Goal: Task Accomplishment & Management: Complete application form

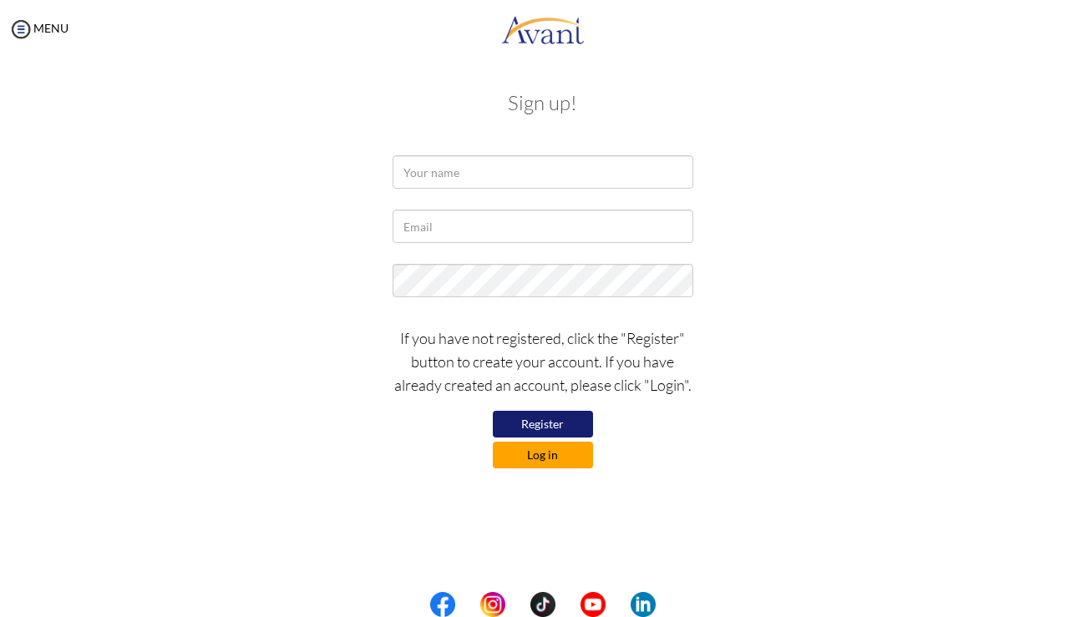
click at [535, 459] on button "Log in" at bounding box center [543, 455] width 100 height 27
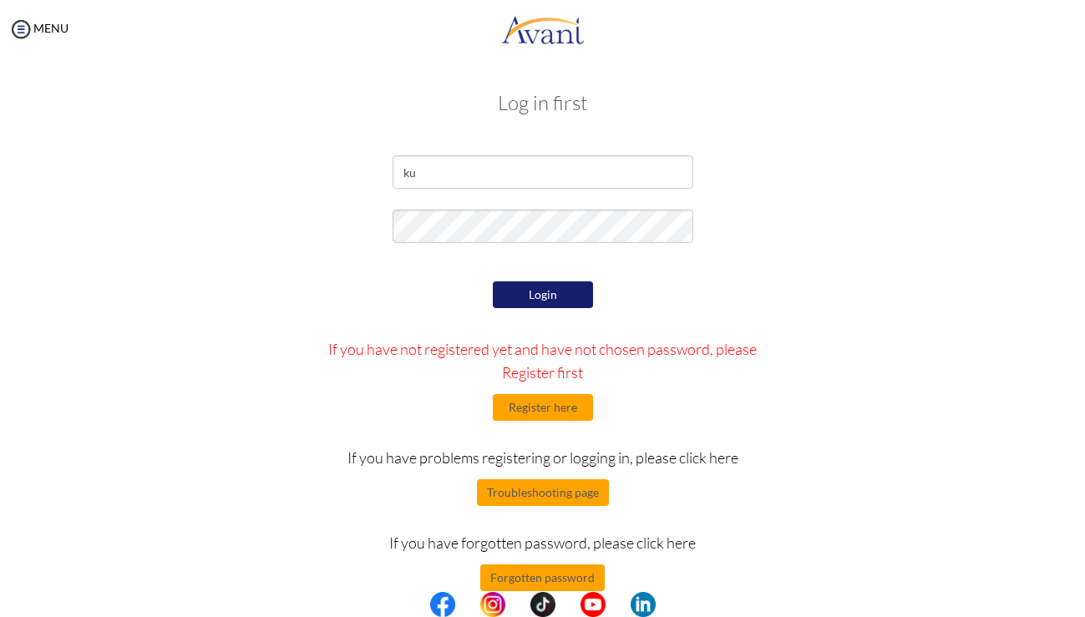
click at [669, 302] on div "Login If you have not registered yet and have not chosen password, please Regis…" at bounding box center [542, 434] width 489 height 314
click at [485, 163] on input "ku" at bounding box center [543, 171] width 301 height 33
click at [427, 178] on input "ku" at bounding box center [543, 171] width 301 height 33
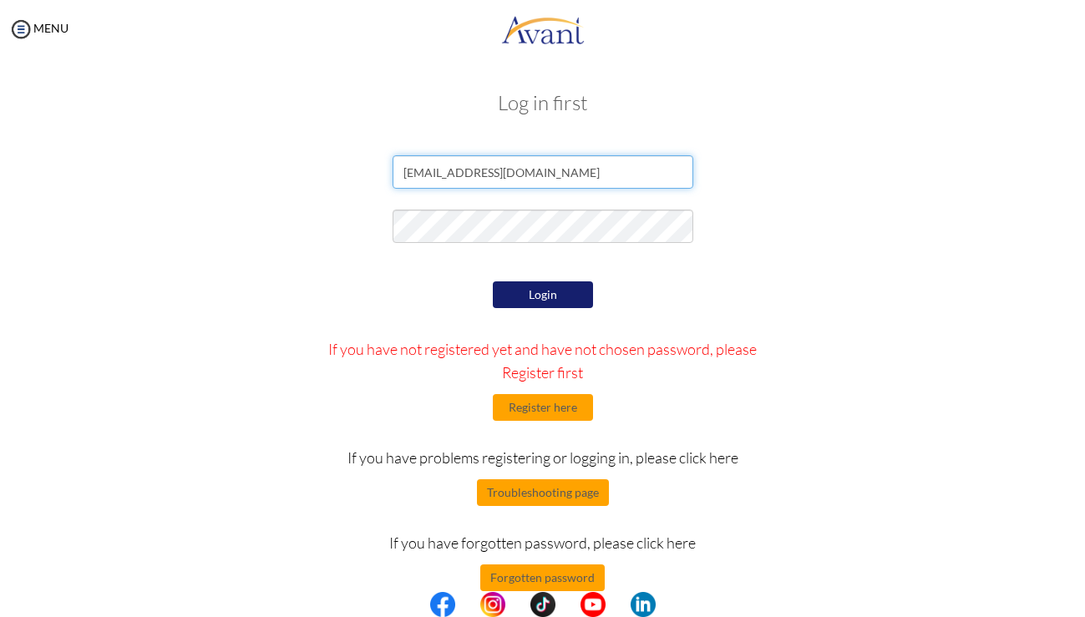
type input "kunigear07@gmail.com"
click at [620, 290] on div "Login If you have not registered yet and have not chosen password, please Regis…" at bounding box center [542, 434] width 489 height 314
click at [534, 303] on button "Login" at bounding box center [543, 295] width 100 height 27
click at [581, 581] on button "Forgotten password" at bounding box center [542, 578] width 124 height 27
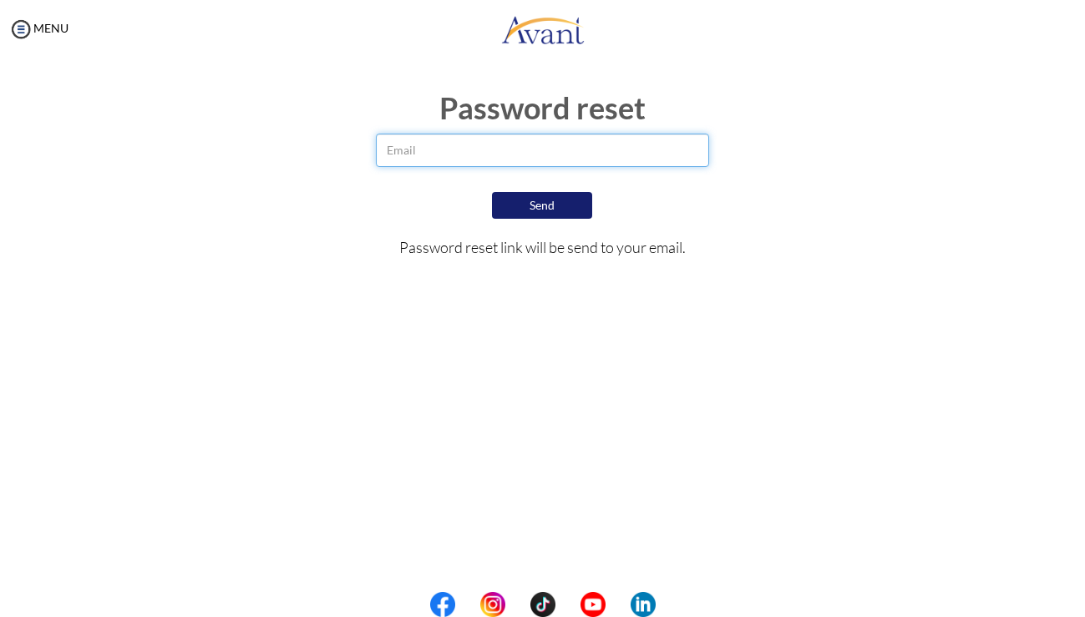
click at [507, 158] on input "email" at bounding box center [543, 150] width 334 height 33
type input "kunigear07@gmail.com"
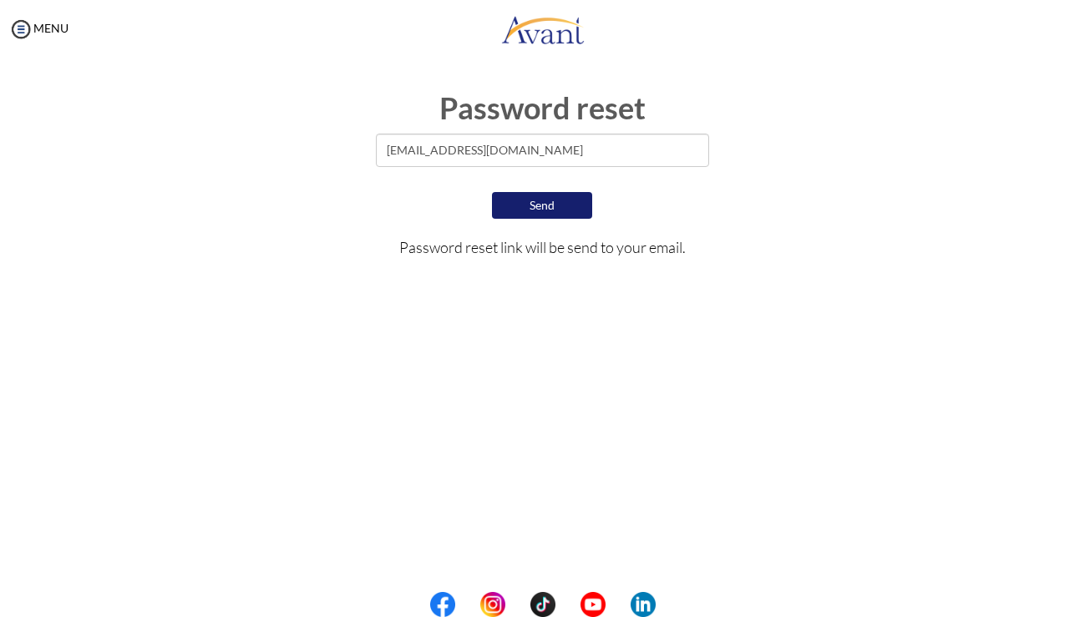
click at [520, 209] on button "Send" at bounding box center [542, 205] width 100 height 27
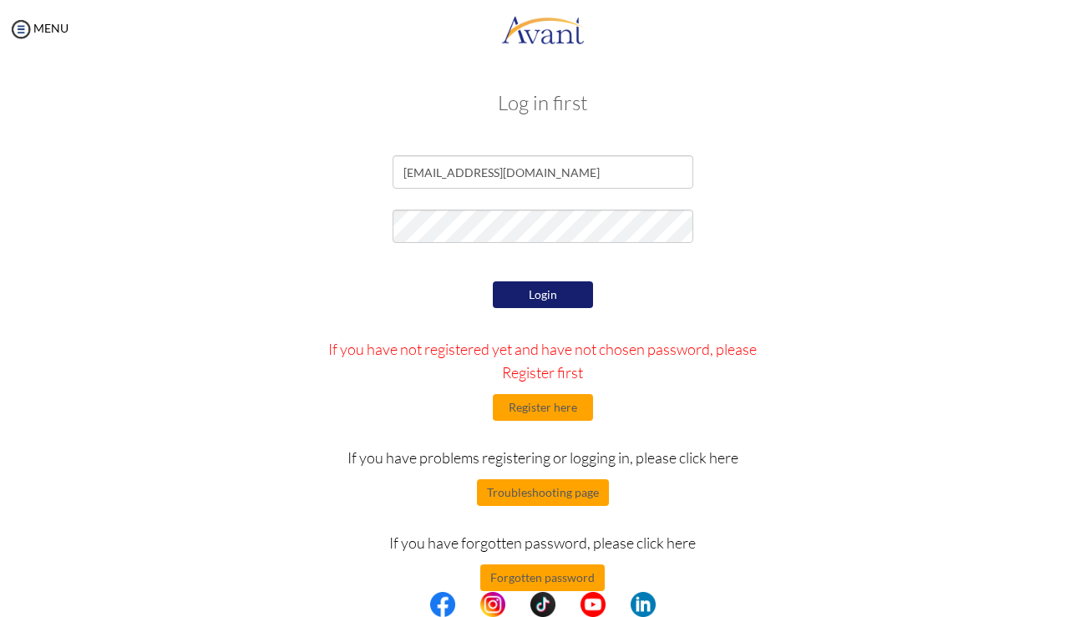
click at [526, 292] on button "Login" at bounding box center [543, 295] width 100 height 27
click at [565, 296] on button "Login" at bounding box center [543, 295] width 100 height 27
click at [526, 302] on button "Login" at bounding box center [543, 295] width 100 height 27
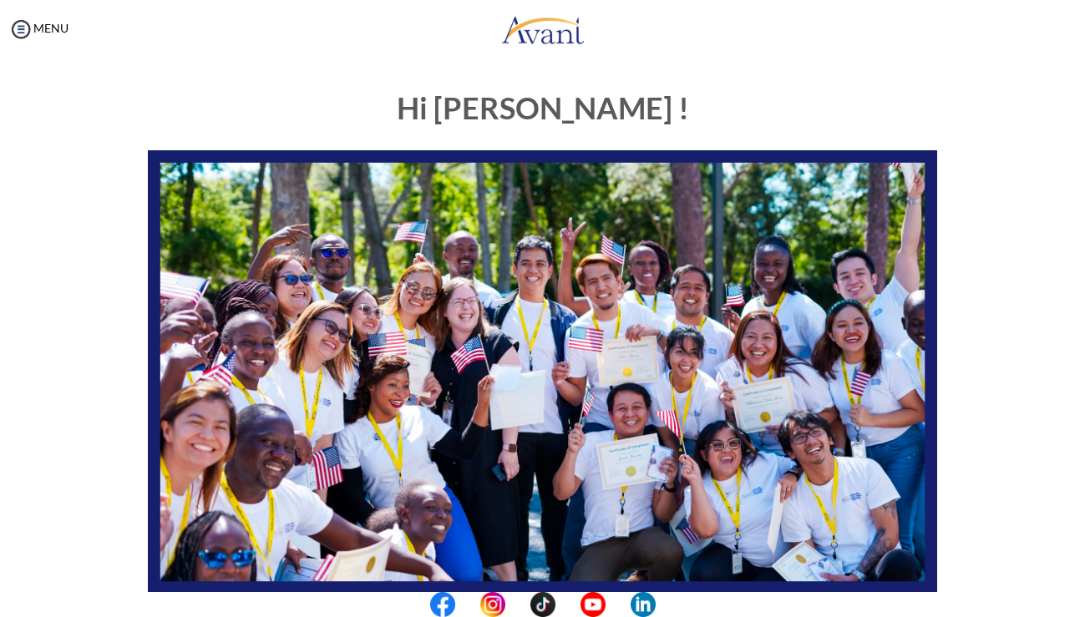
click at [744, 75] on div "Hi Maya ! START HERE: Avant Video Library My Process My Resources About Avant R…" at bounding box center [542, 480] width 815 height 811
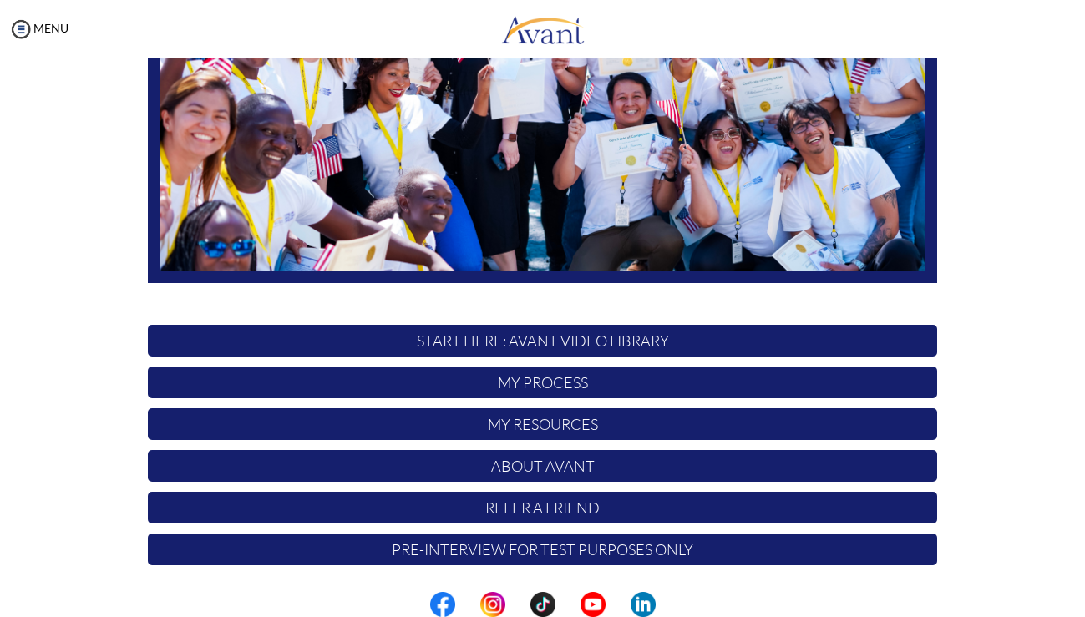
scroll to position [311, 0]
click at [594, 389] on p "My Process" at bounding box center [542, 383] width 789 height 32
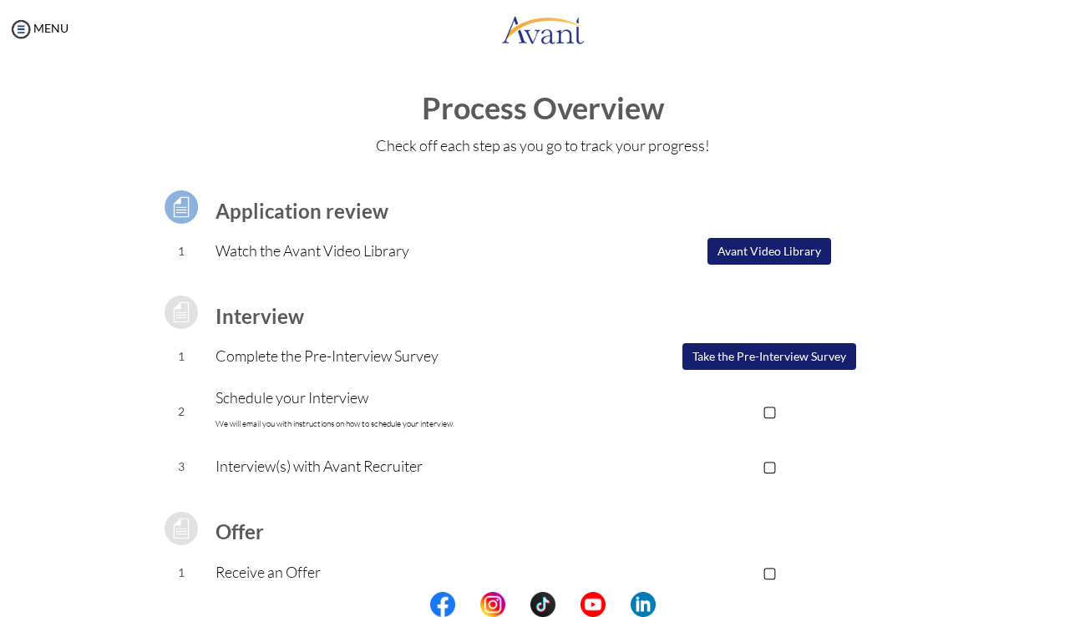
click at [790, 357] on button "Take the Pre-Interview Survey" at bounding box center [770, 356] width 174 height 27
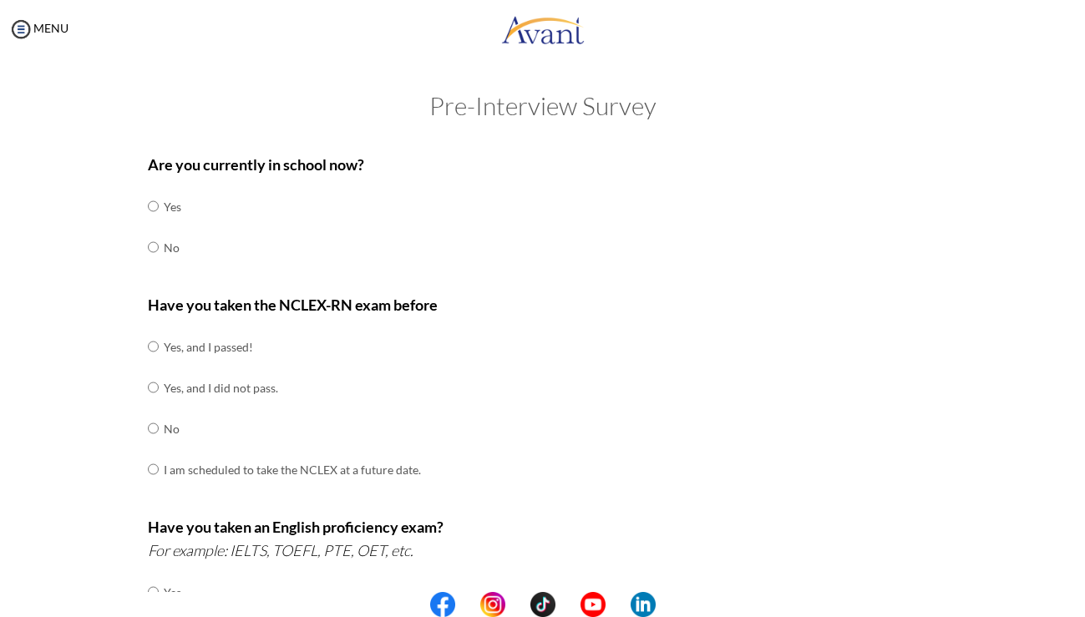
click at [151, 238] on input "radio" at bounding box center [153, 247] width 11 height 33
radio input "true"
click at [154, 382] on input "radio" at bounding box center [153, 387] width 11 height 33
radio input "true"
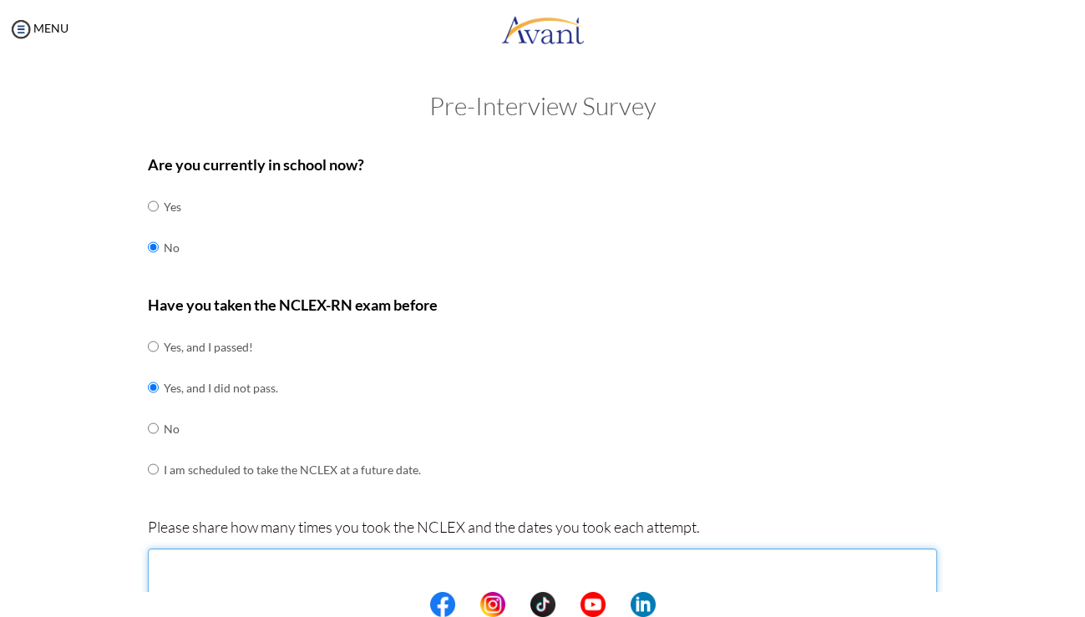
click at [246, 557] on textarea at bounding box center [542, 596] width 789 height 95
type textarea "one time 2023 august 23"
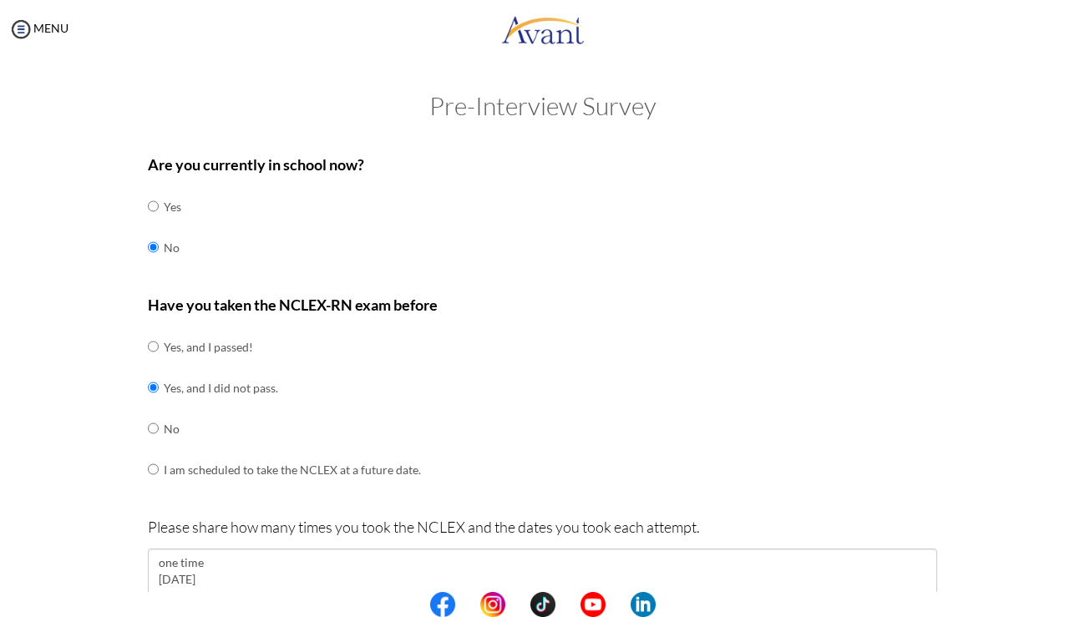
click at [610, 385] on div "Have you taken the NCLEX-RN exam before Yes, and I passed! Yes, and I did not p…" at bounding box center [542, 400] width 789 height 214
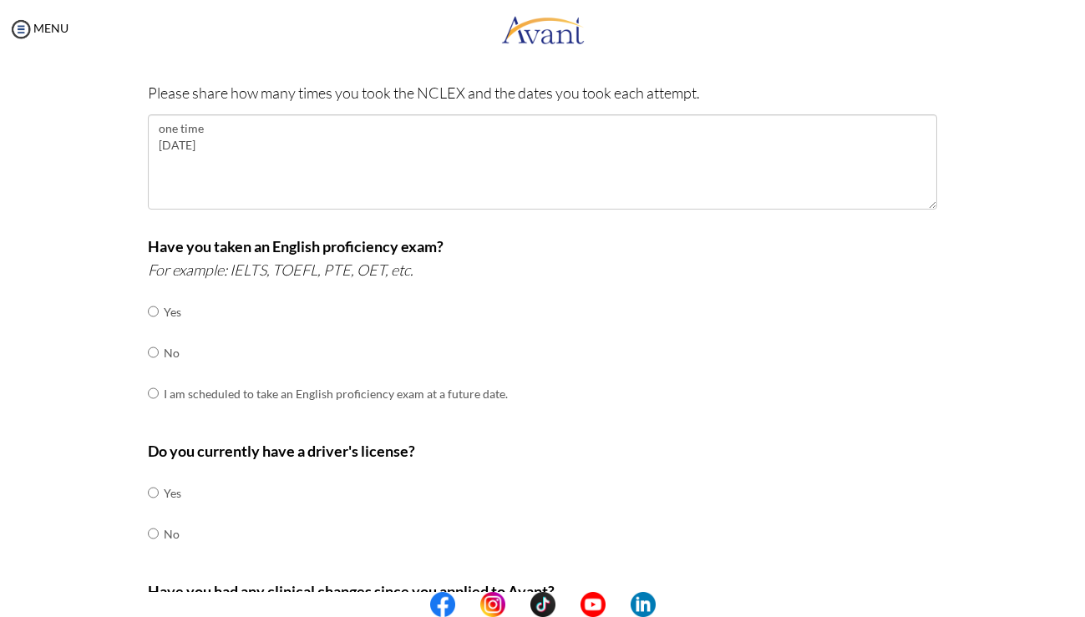
scroll to position [439, 0]
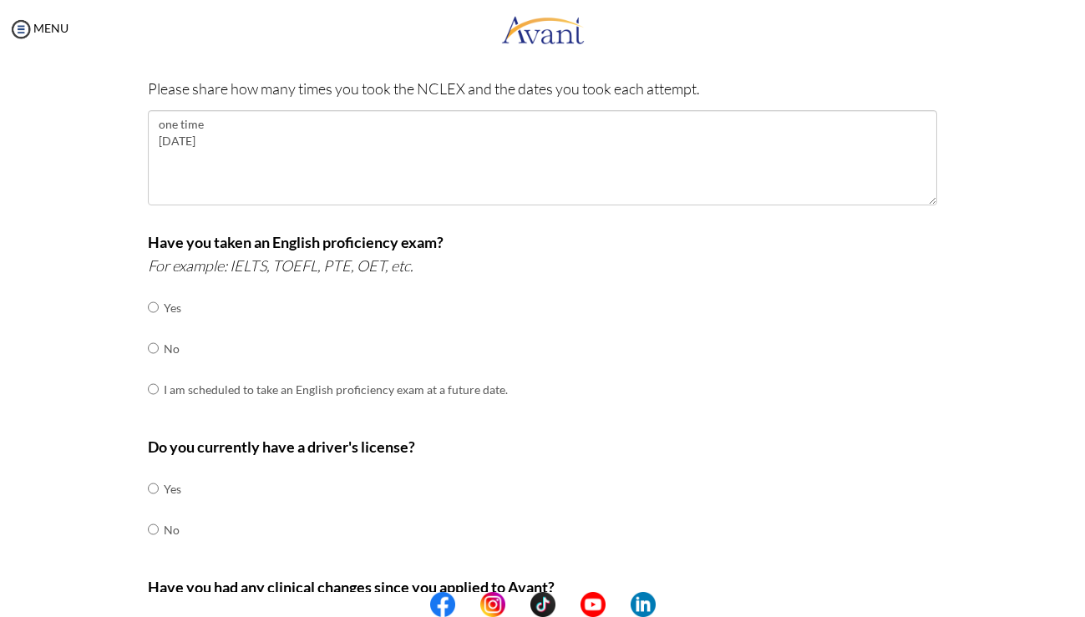
click at [152, 337] on input "radio" at bounding box center [153, 348] width 11 height 33
radio input "true"
click at [154, 516] on input "radio" at bounding box center [153, 529] width 11 height 33
radio input "true"
click at [607, 435] on p "Do you currently have a driver's license?" at bounding box center [542, 446] width 789 height 23
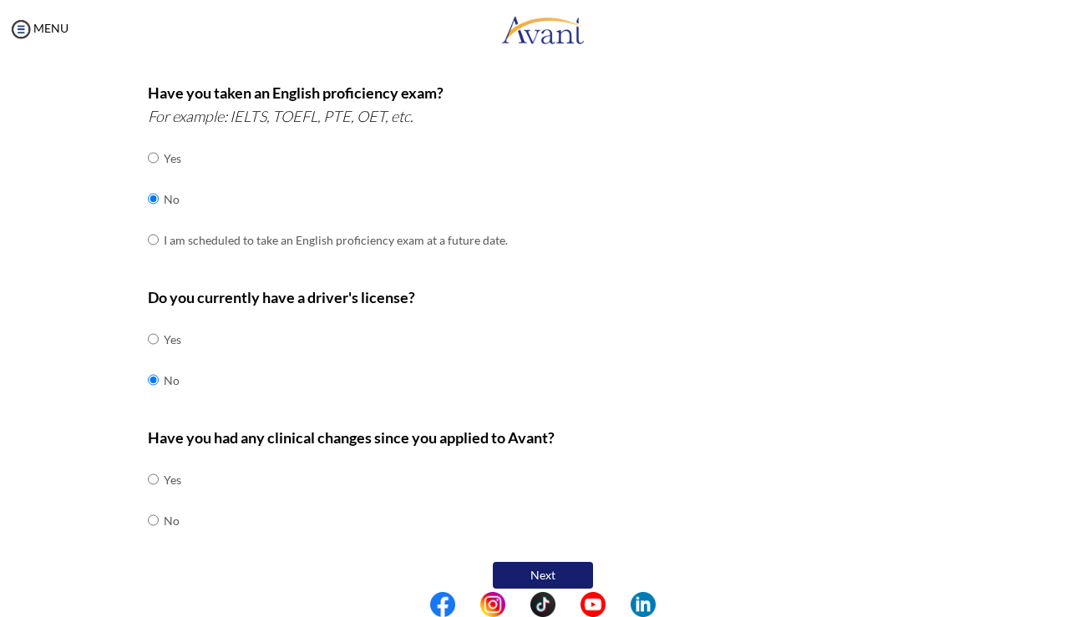
scroll to position [584, 0]
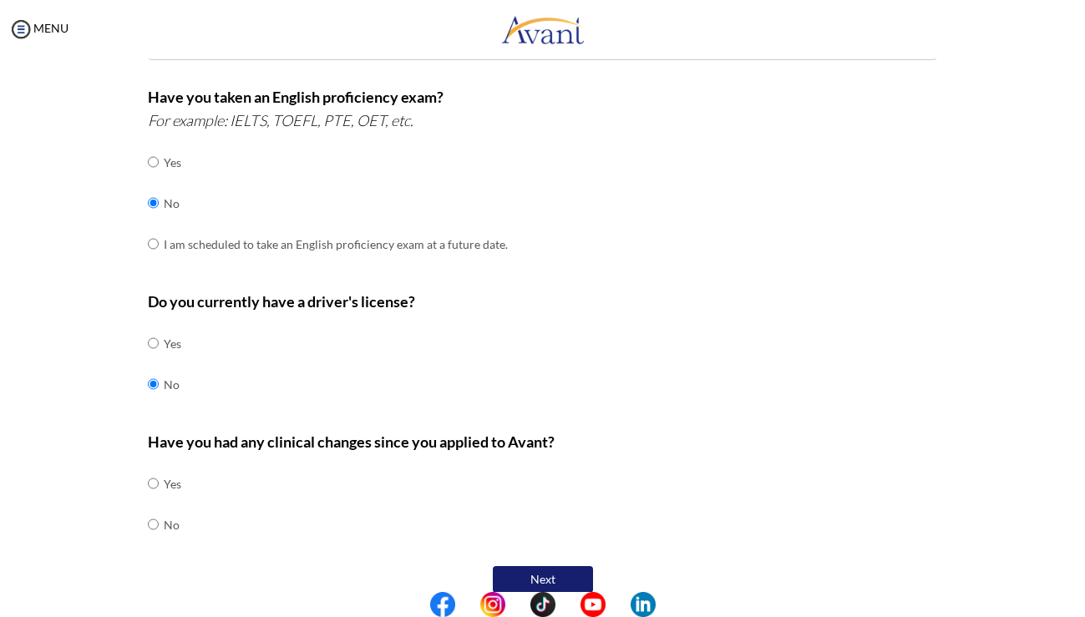
click at [153, 467] on input "radio" at bounding box center [153, 483] width 11 height 33
radio input "true"
click at [343, 596] on icon "For example, have you changed facilities, changed role, work in a different uni…" at bounding box center [408, 605] width 521 height 18
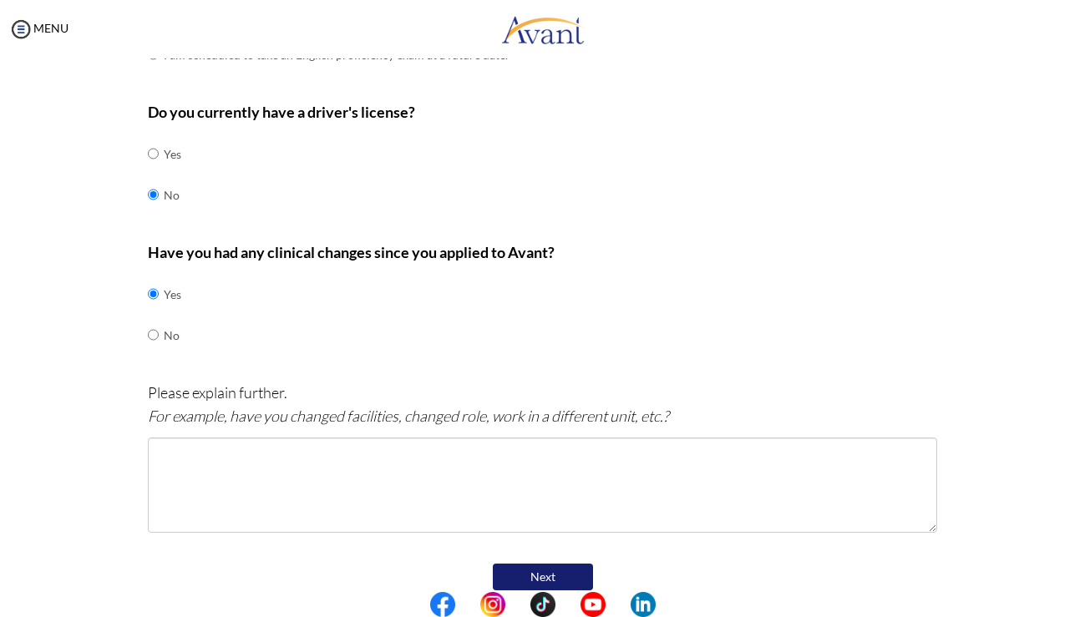
scroll to position [771, 0]
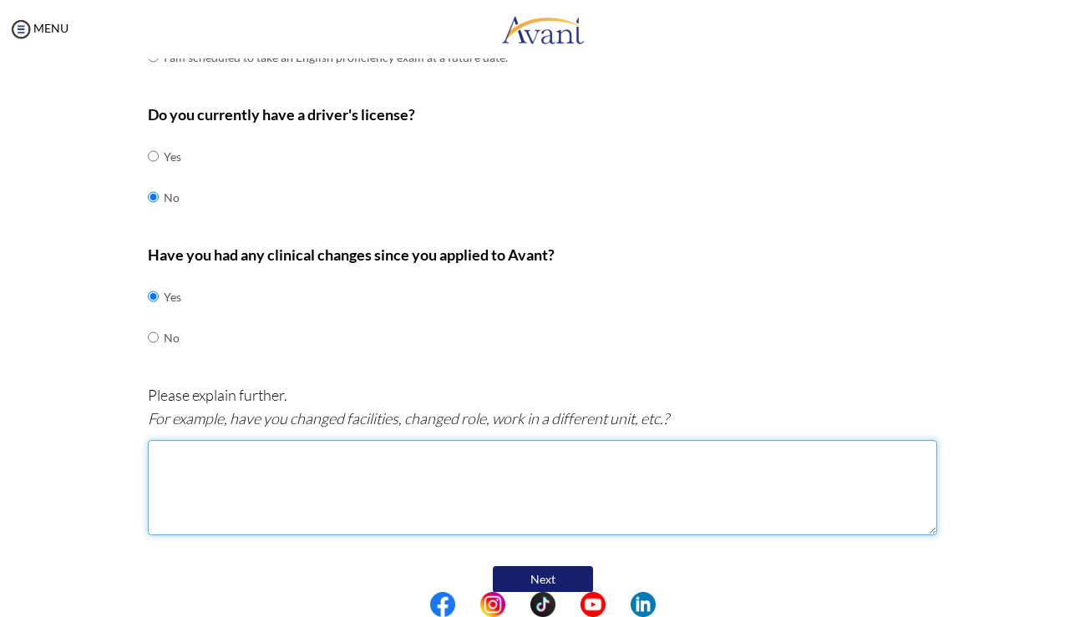
click at [208, 451] on textarea at bounding box center [542, 487] width 789 height 95
type textarea "b"
click at [410, 440] on textarea "I have changed my department and before applied I'm working as a icu nurse" at bounding box center [542, 487] width 789 height 95
click at [336, 440] on textarea "I have changed my department and before applied to avant I'm working as a icu n…" at bounding box center [542, 487] width 789 height 95
click at [167, 440] on textarea "before applied to avant I'm working as a icu nurse" at bounding box center [542, 487] width 789 height 95
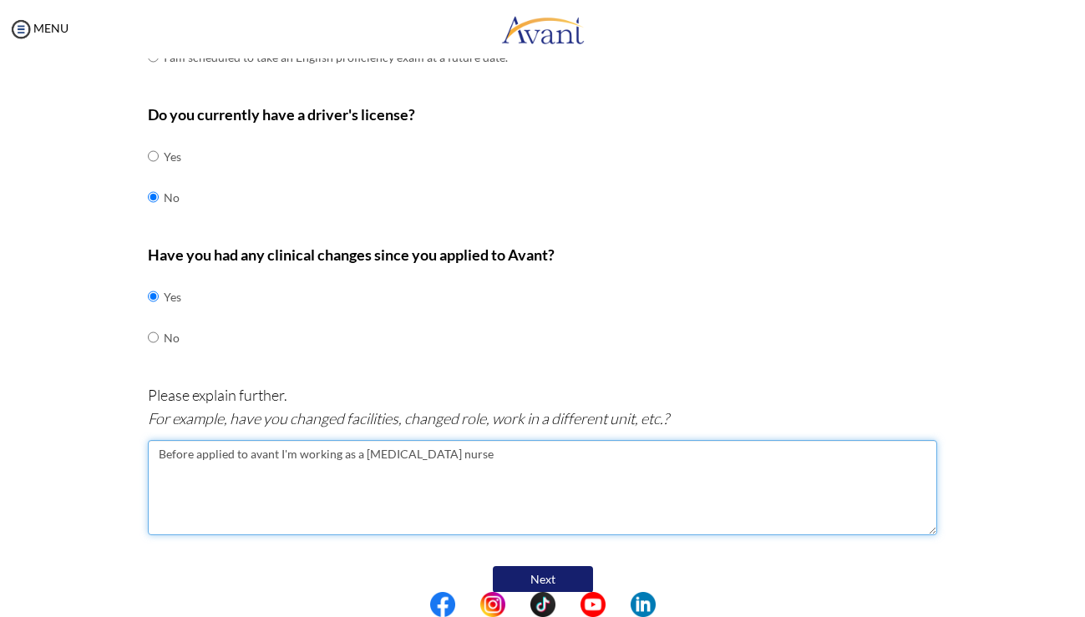
click at [426, 440] on textarea "Before applied to avant I'm working as a icu nurse" at bounding box center [542, 487] width 789 height 95
type textarea "Before applied to avant I'm working as a icu nurse in icu department and now I'…"
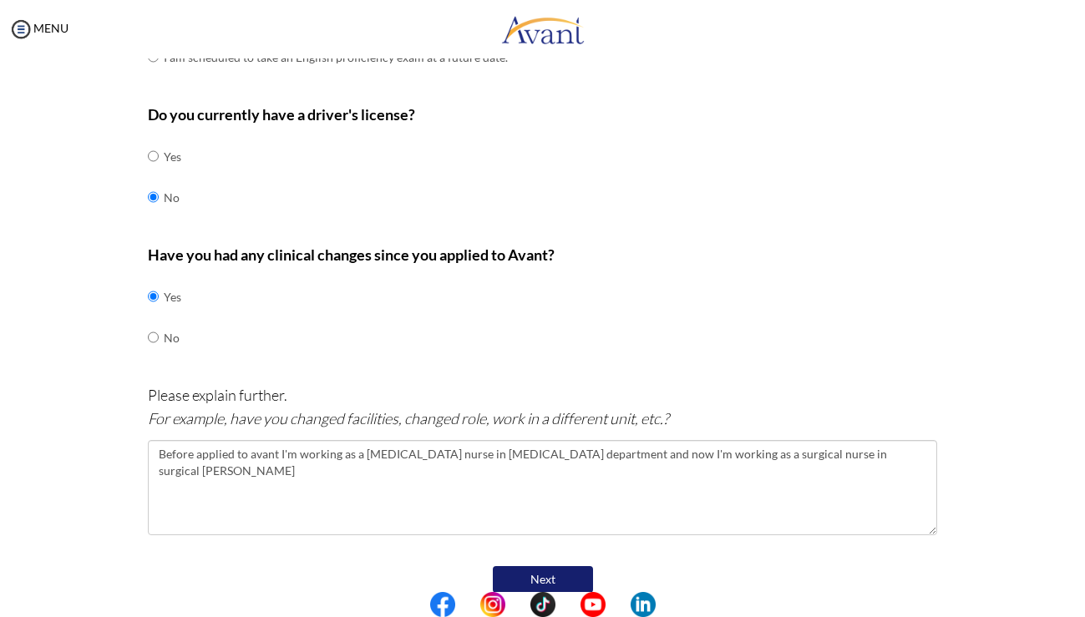
click at [563, 566] on button "Next" at bounding box center [543, 579] width 100 height 27
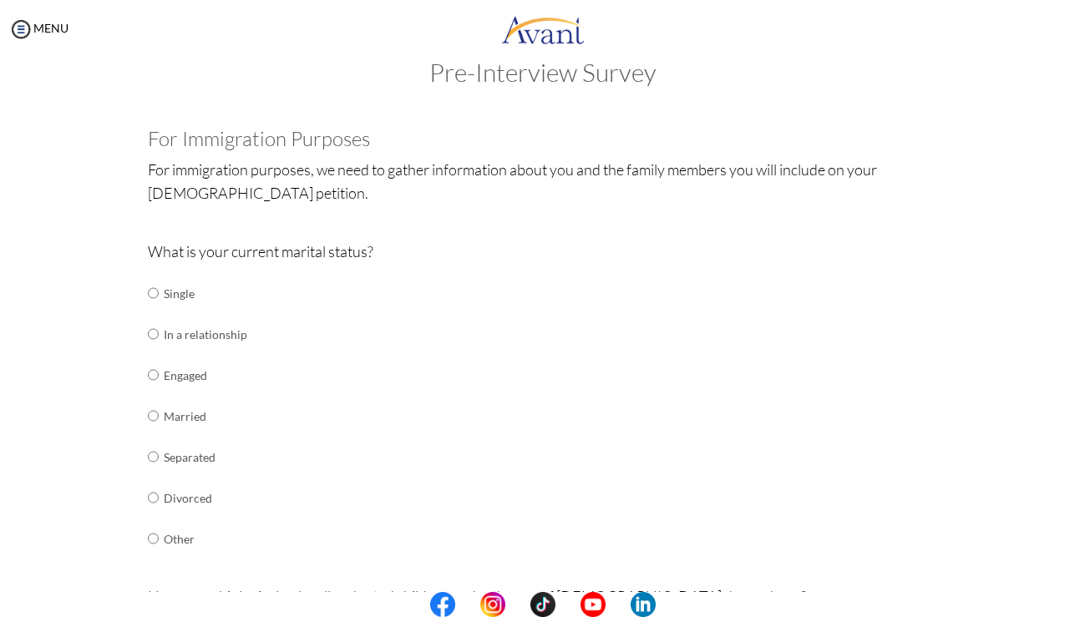
click at [151, 411] on input "radio" at bounding box center [153, 415] width 11 height 33
radio input "true"
click at [373, 416] on div "What is your current marital status? Single In a relationship Engaged Married S…" at bounding box center [542, 408] width 789 height 337
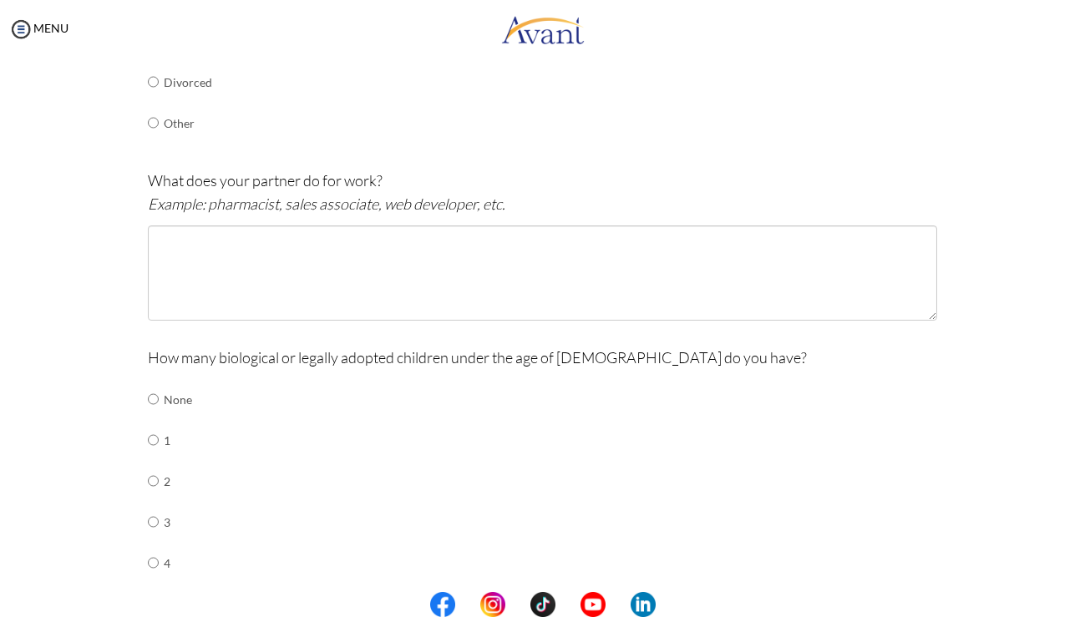
scroll to position [452, 0]
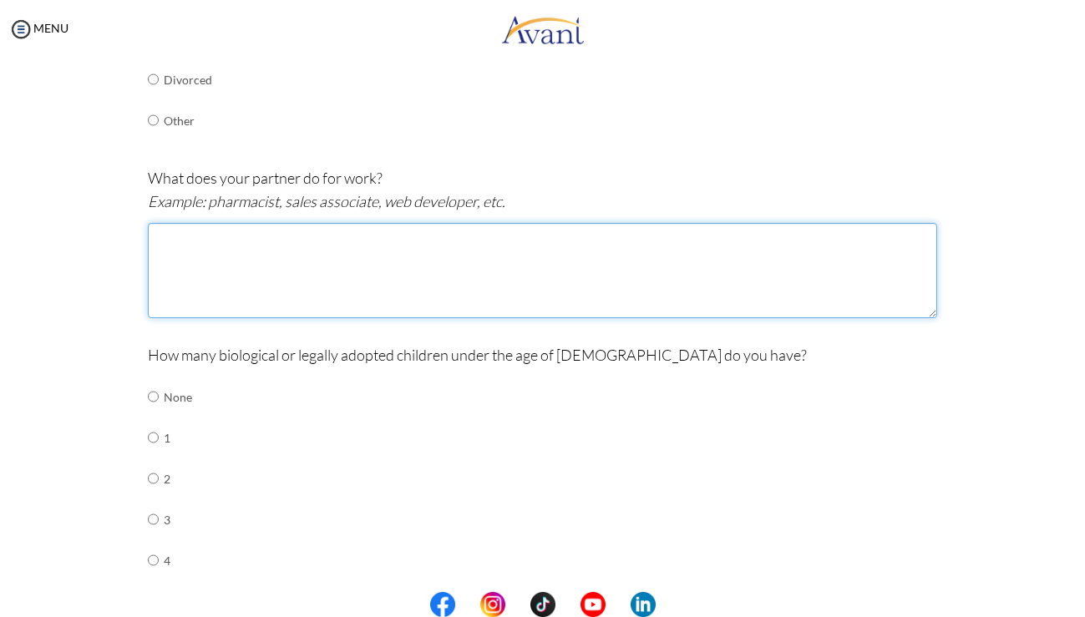
click at [304, 228] on textarea at bounding box center [542, 270] width 789 height 95
click at [388, 264] on textarea "sales associate" at bounding box center [542, 270] width 789 height 95
type textarea "sales associate"
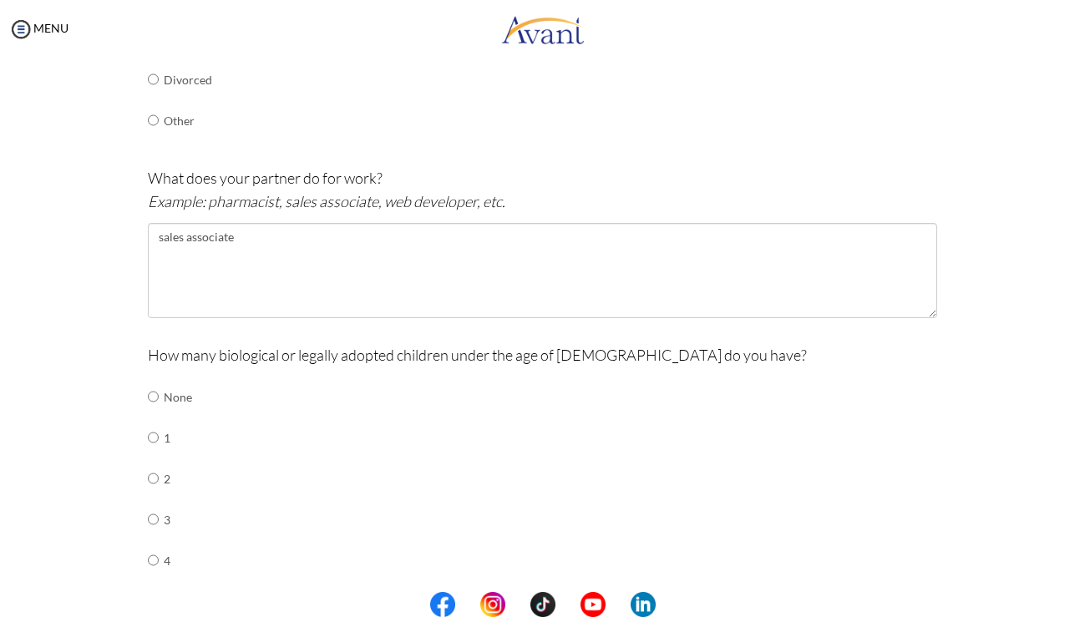
click at [416, 467] on div "How many biological or legally adopted children under the age of 21 do you have…" at bounding box center [542, 491] width 789 height 296
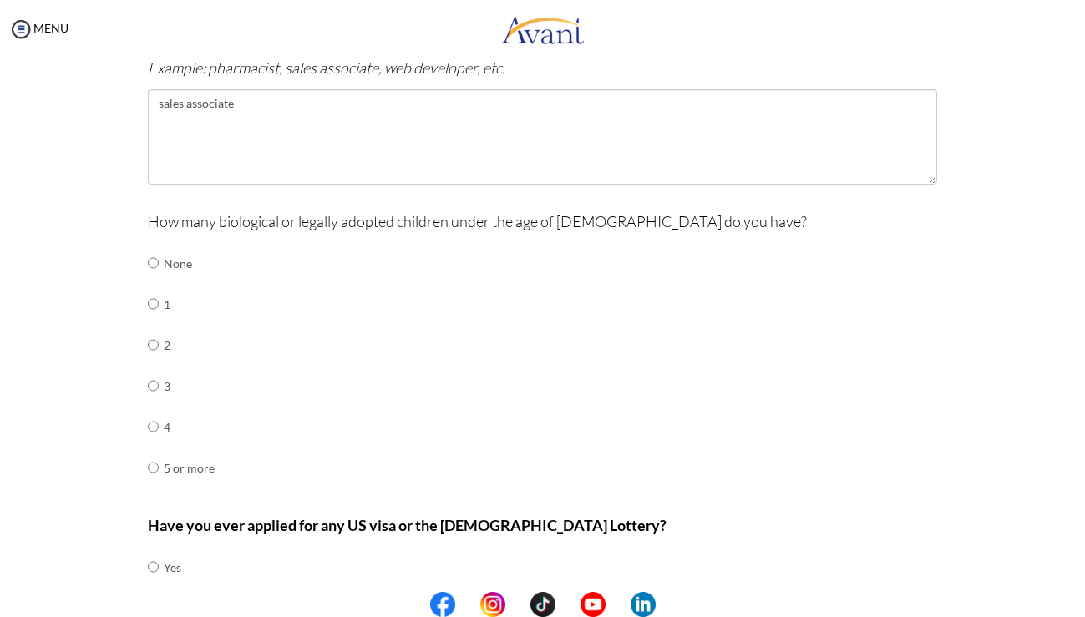
scroll to position [591, 0]
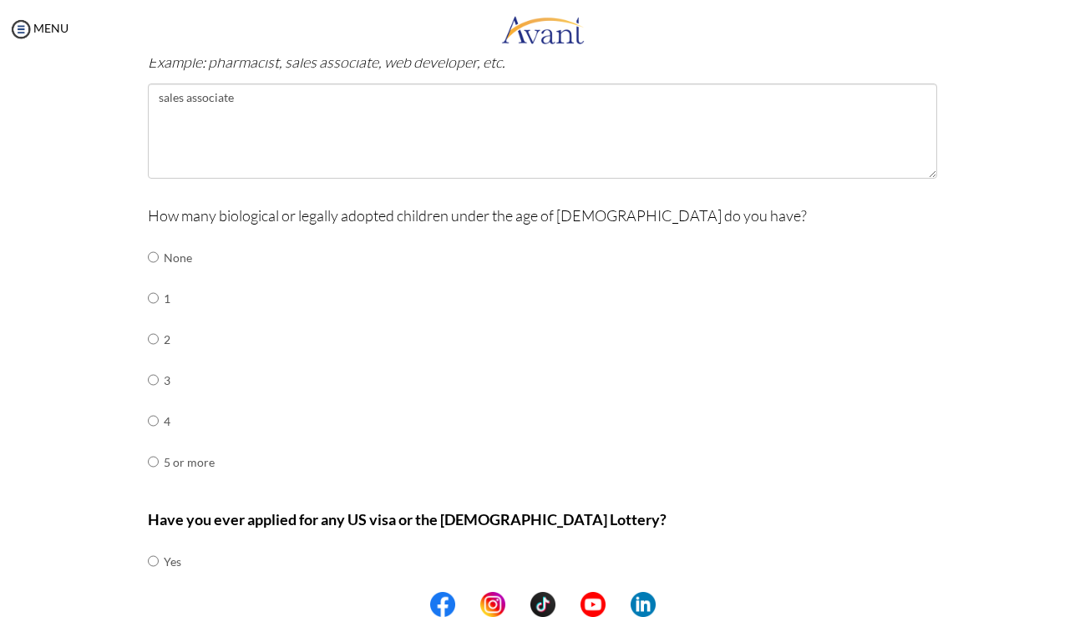
click at [152, 245] on input "radio" at bounding box center [153, 257] width 11 height 33
radio input "true"
click at [302, 536] on div "Have you ever applied for any US visa or the Green Card Lottery? Yes No" at bounding box center [542, 574] width 789 height 132
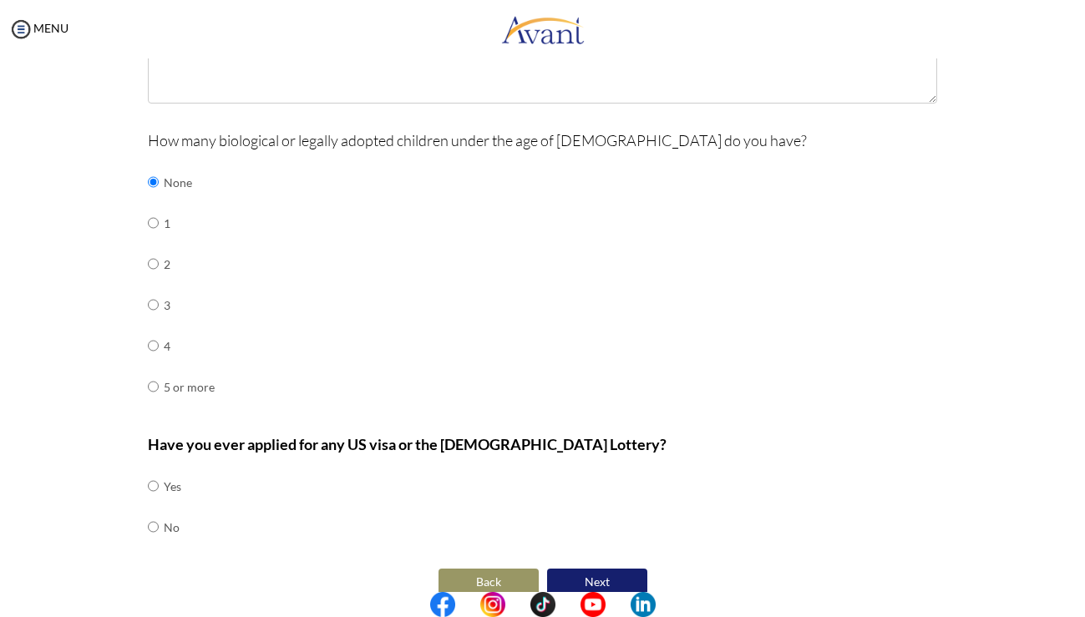
scroll to position [666, 0]
click at [153, 470] on input "radio" at bounding box center [153, 486] width 11 height 33
radio input "true"
click at [154, 212] on input "radio" at bounding box center [153, 223] width 11 height 33
radio input "true"
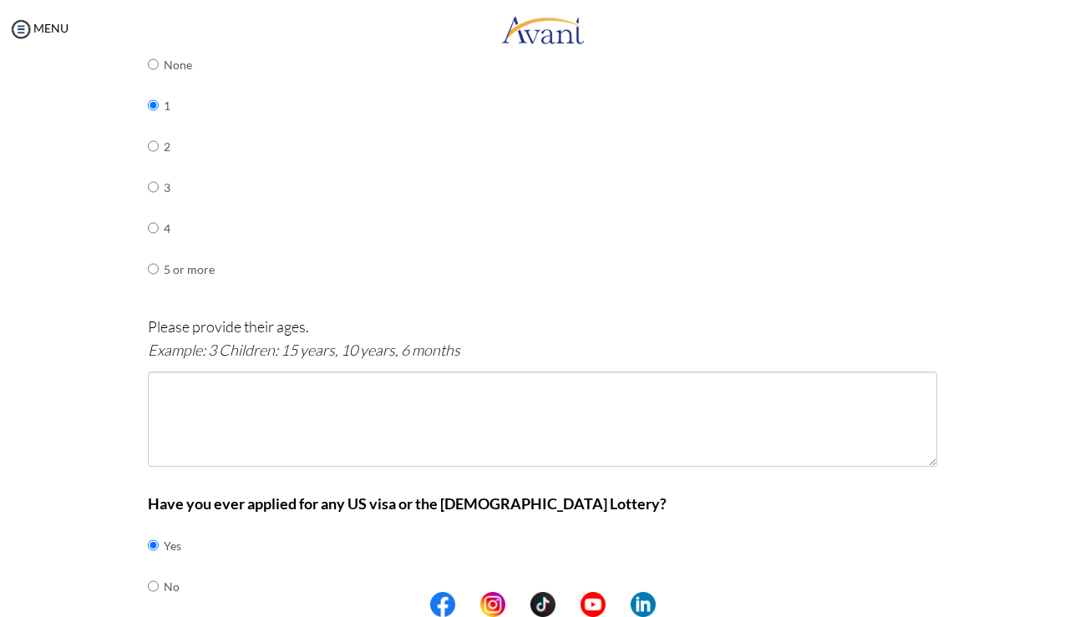
scroll to position [791, 0]
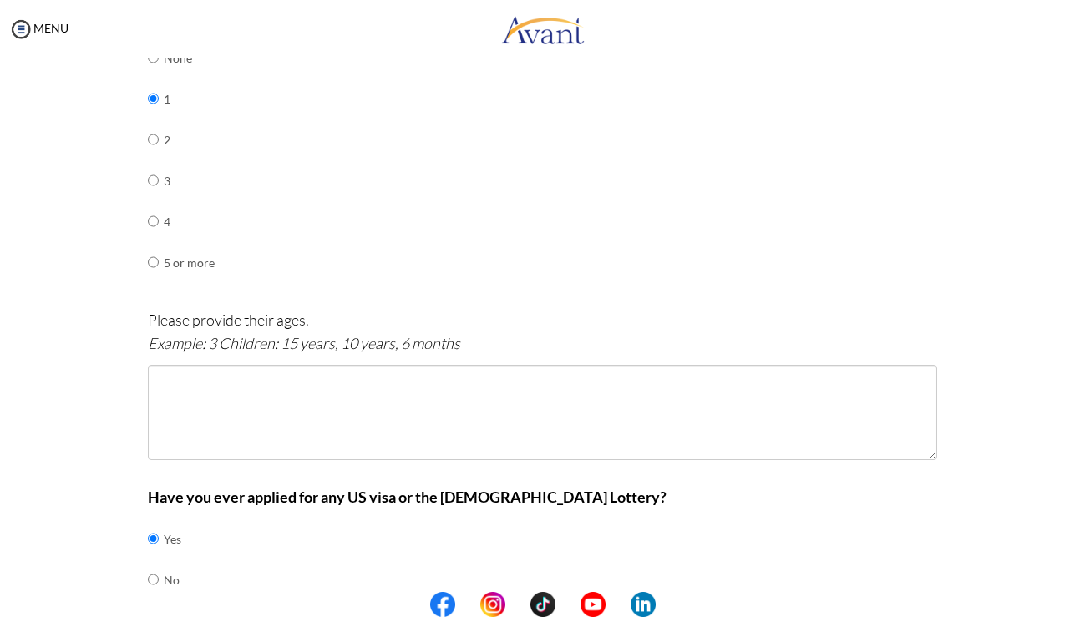
click at [150, 124] on input "radio" at bounding box center [153, 139] width 11 height 33
radio input "true"
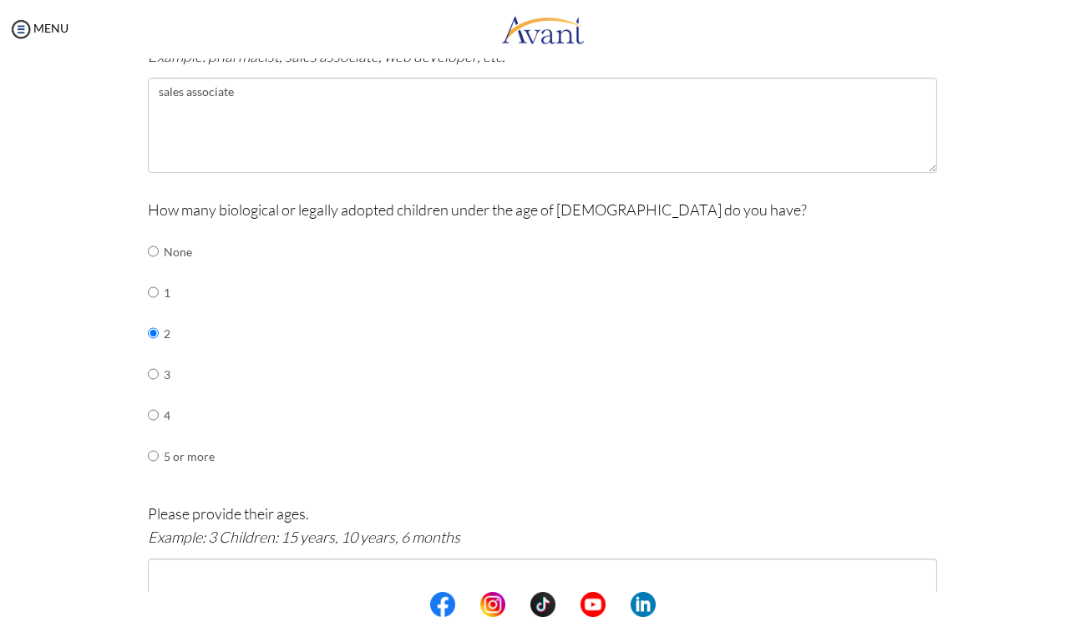
scroll to position [596, 0]
click at [154, 242] on input "radio" at bounding box center [153, 252] width 11 height 33
radio input "true"
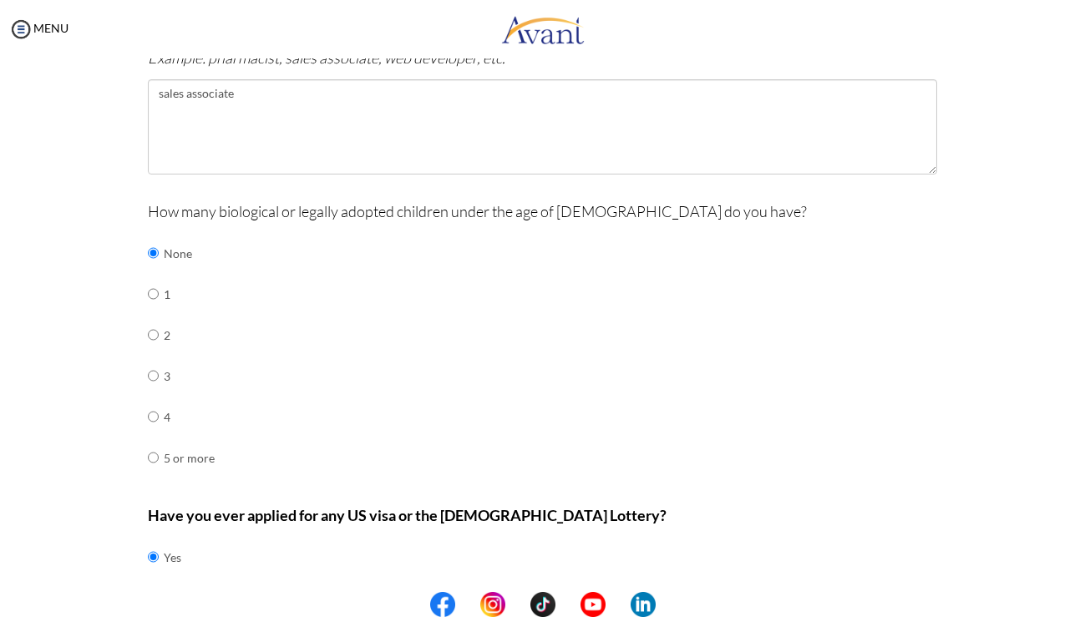
click at [406, 291] on div "How many biological or legally adopted children under the age of 21 do you have…" at bounding box center [542, 348] width 789 height 296
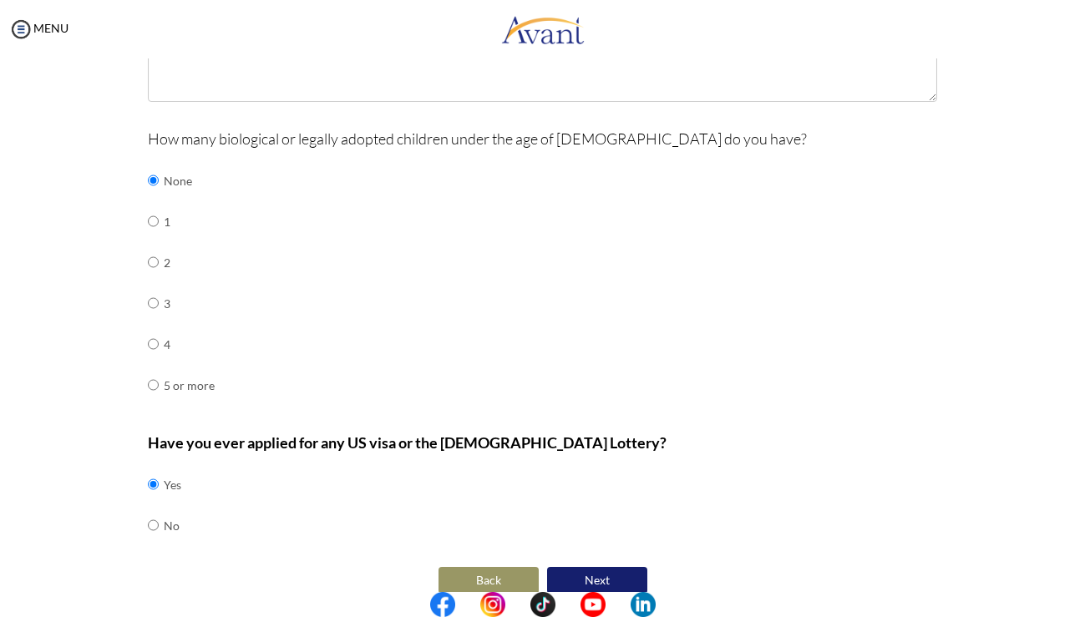
scroll to position [666, 0]
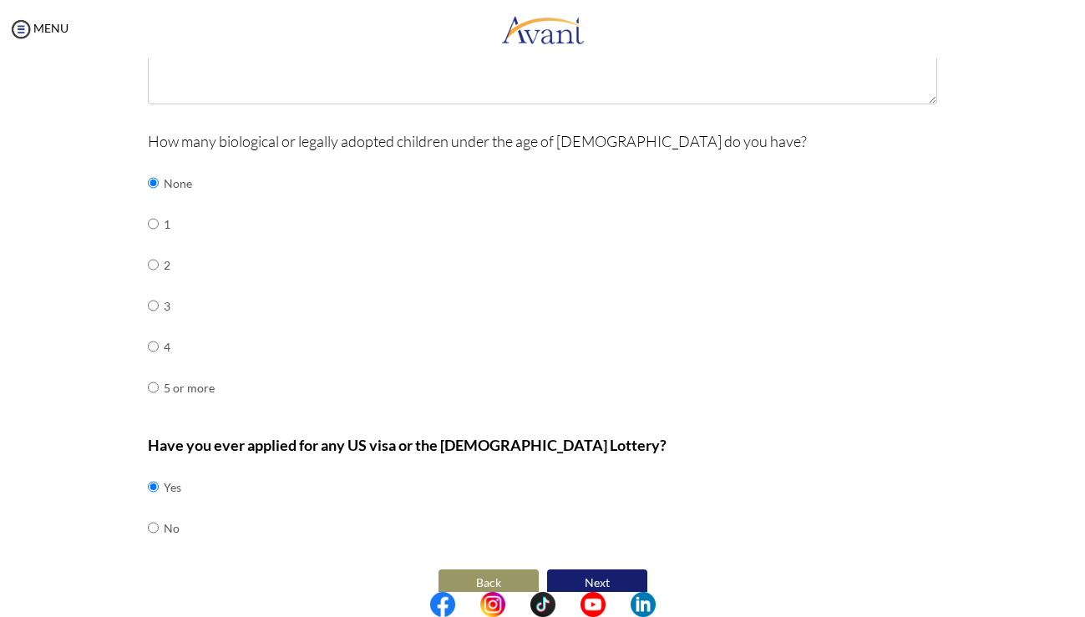
click at [591, 570] on button "Next" at bounding box center [597, 583] width 100 height 27
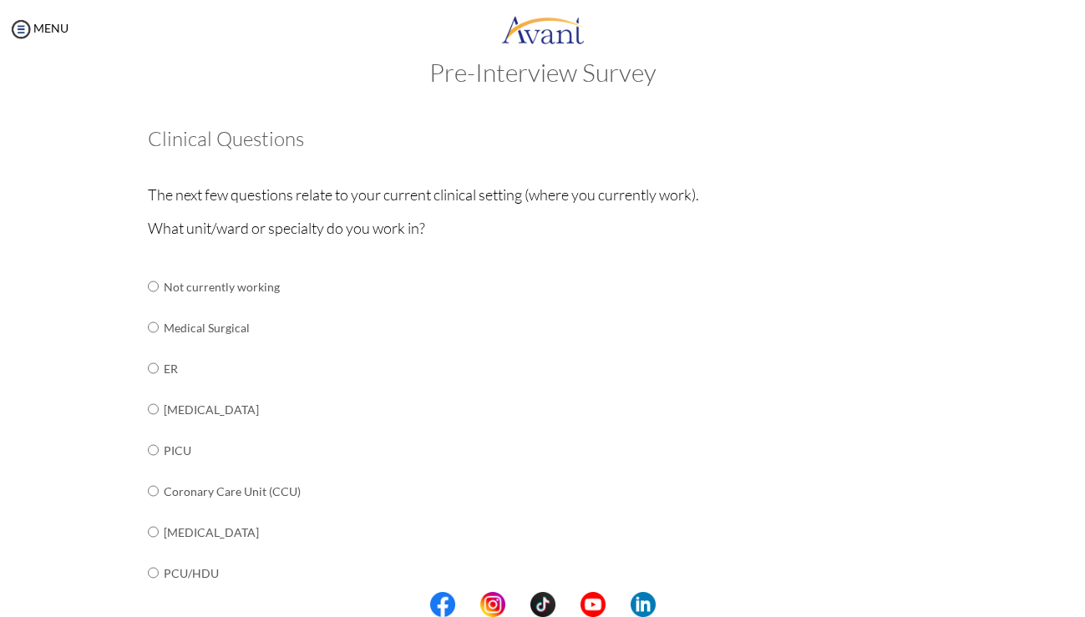
click at [151, 325] on input "radio" at bounding box center [153, 327] width 11 height 33
radio input "true"
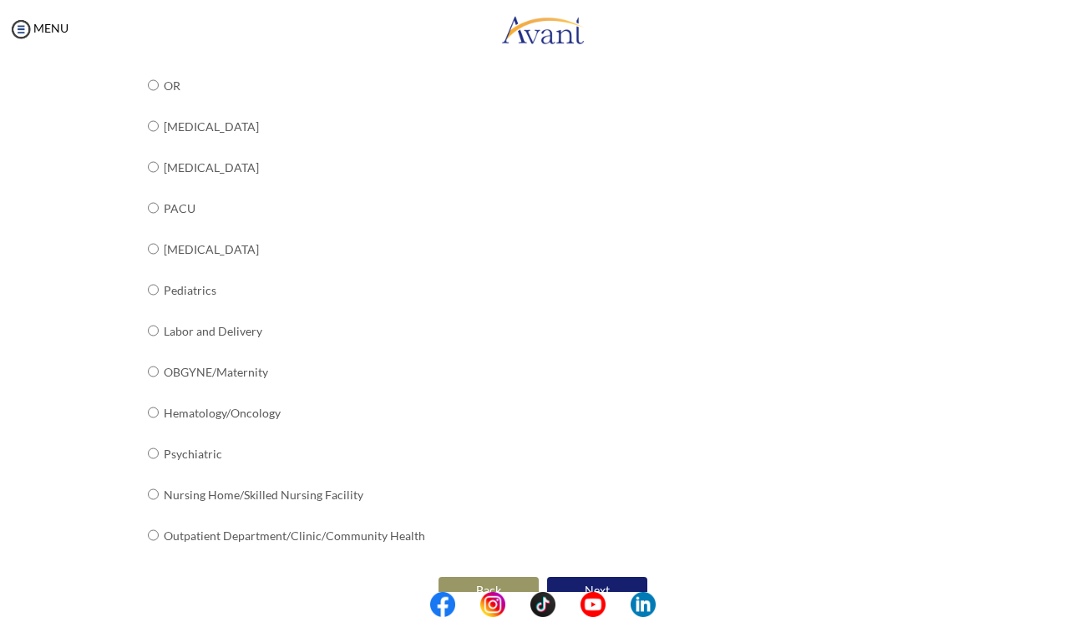
scroll to position [561, 0]
click at [597, 578] on button "Next" at bounding box center [597, 591] width 100 height 27
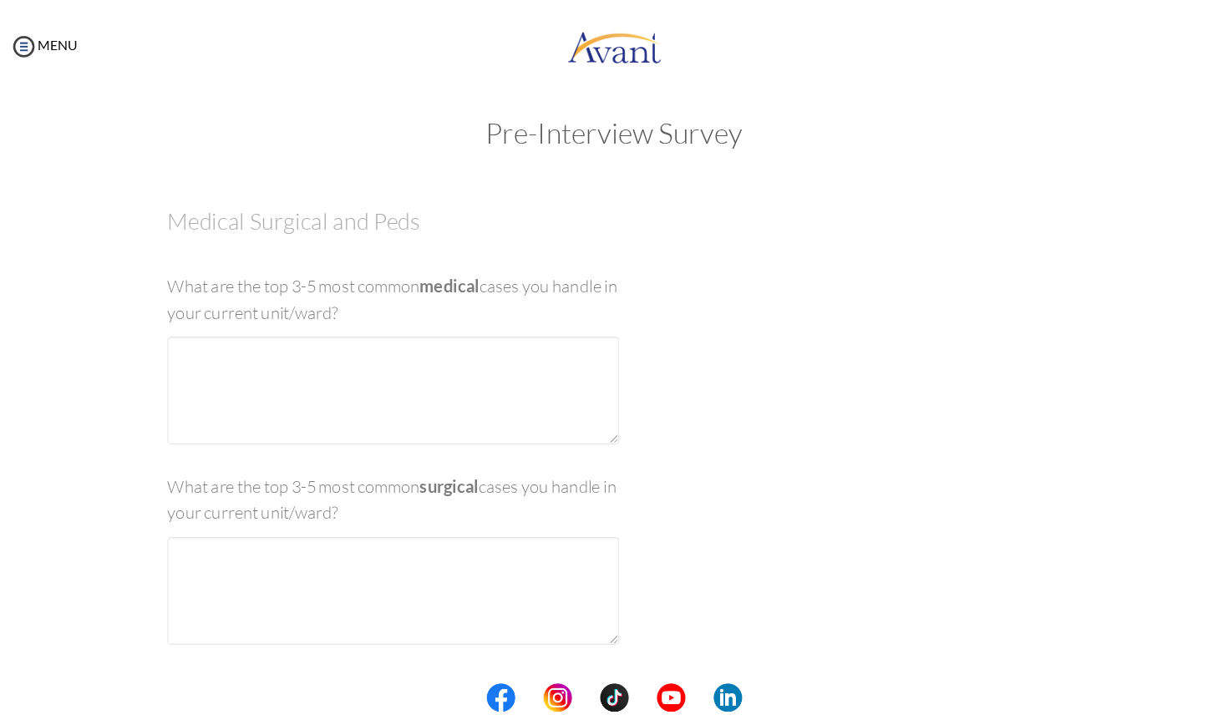
scroll to position [0, 0]
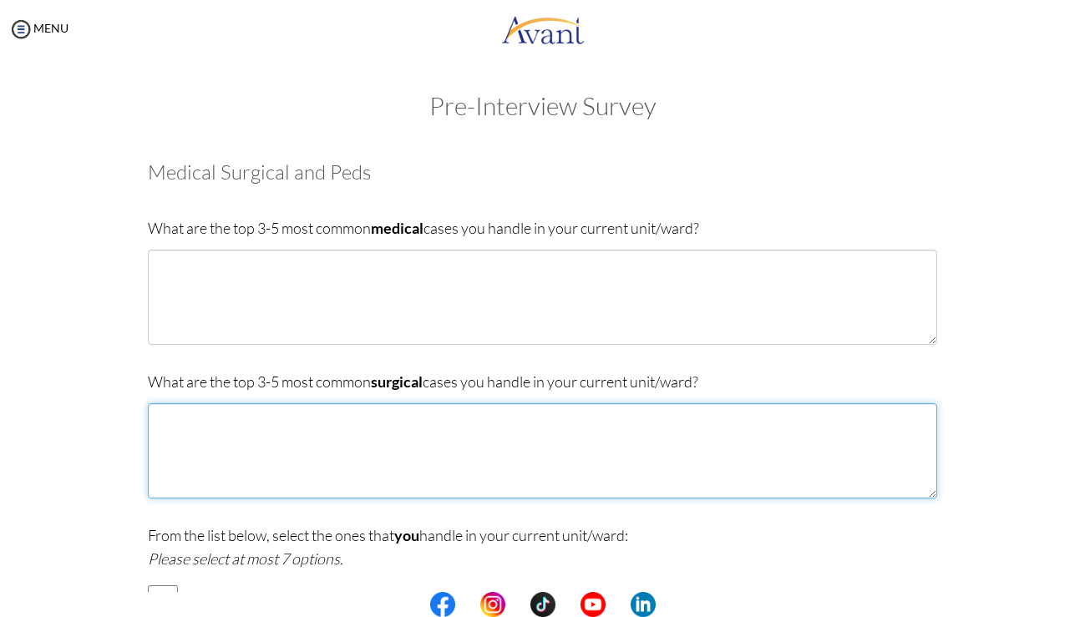
click at [541, 462] on textarea at bounding box center [542, 451] width 789 height 95
type textarea "j"
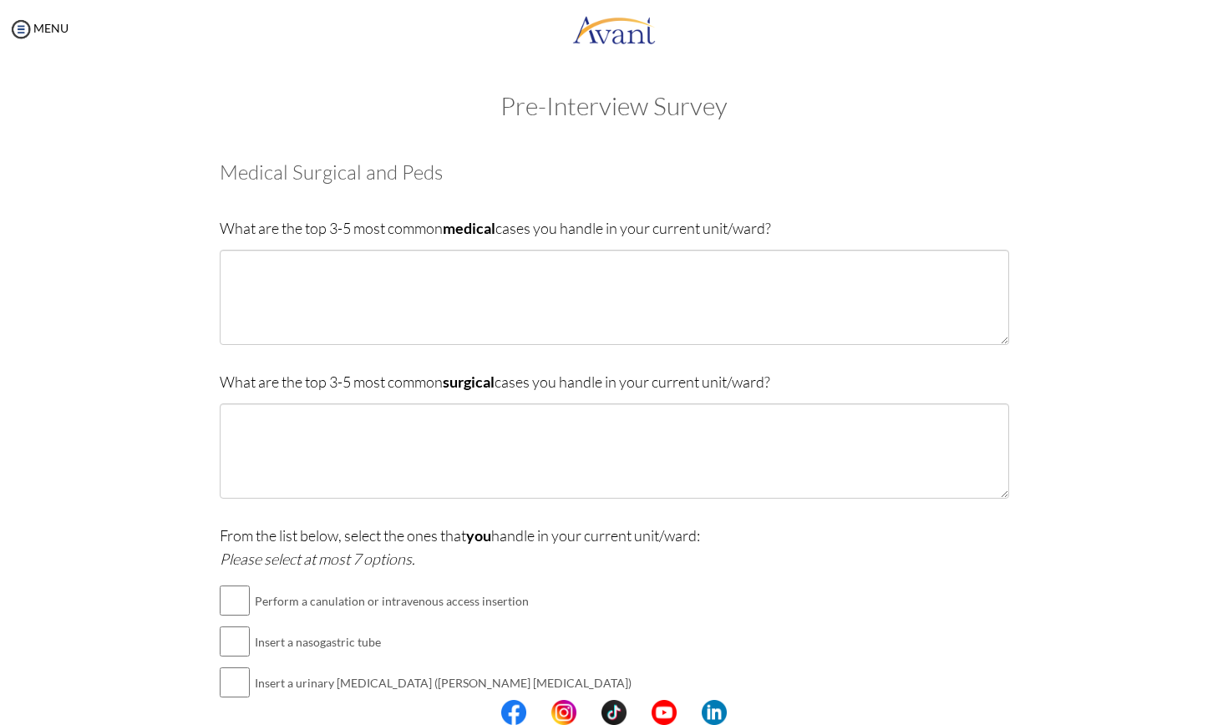
click at [827, 595] on div "From the list below, select the ones that you handle in your current unit/ward:…" at bounding box center [614, 724] width 789 height 401
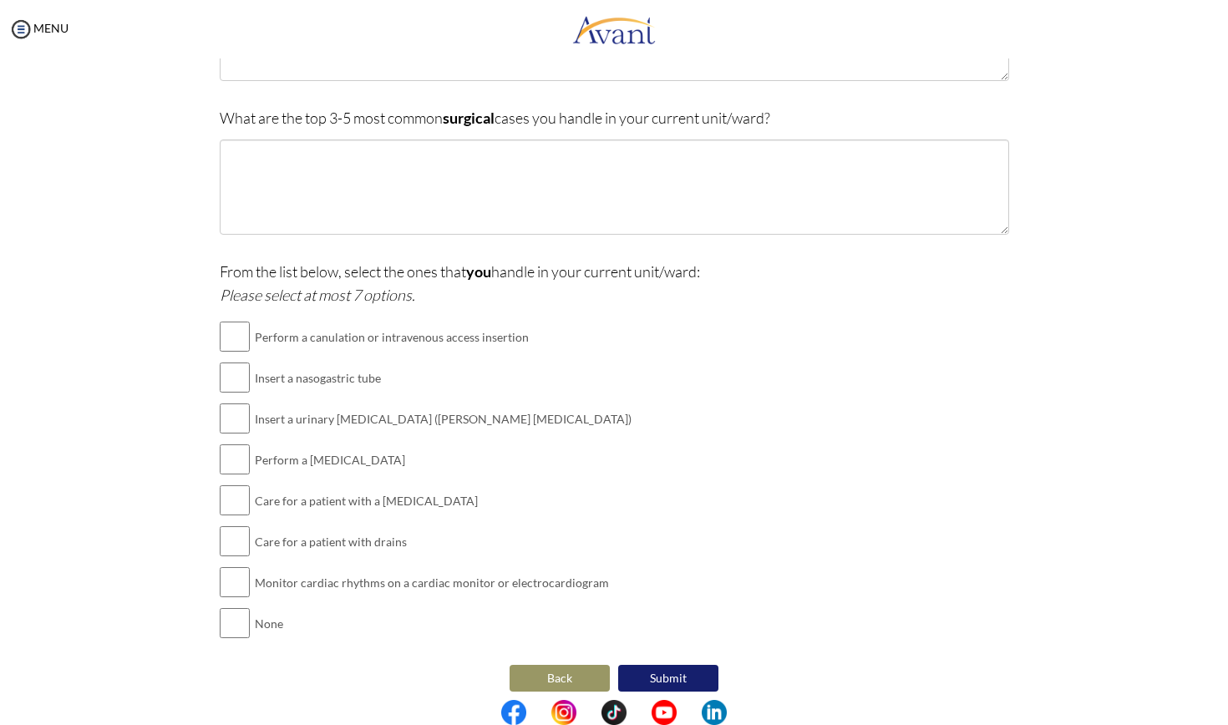
scroll to position [263, 0]
click at [227, 338] on input "checkbox" at bounding box center [235, 337] width 30 height 33
checkbox input "true"
click at [227, 375] on input "checkbox" at bounding box center [235, 378] width 30 height 33
checkbox input "true"
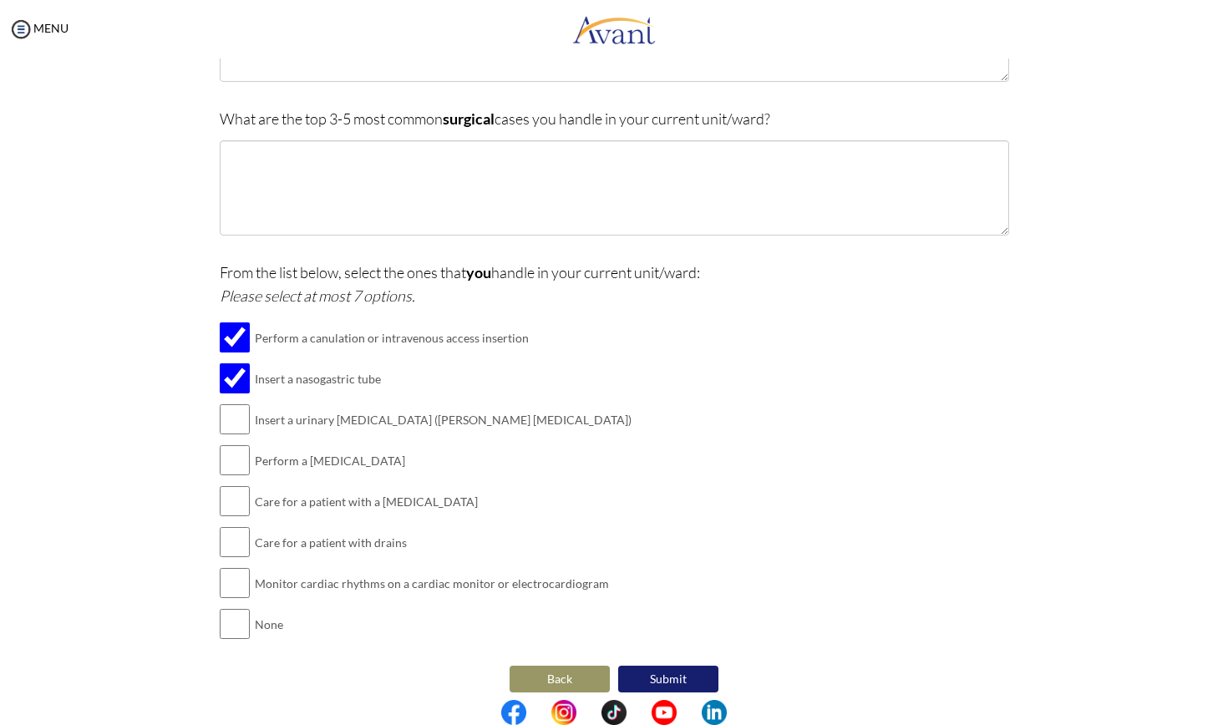
click at [231, 418] on input "checkbox" at bounding box center [235, 419] width 30 height 33
checkbox input "true"
click at [226, 458] on input "checkbox" at bounding box center [235, 460] width 30 height 33
checkbox input "true"
click at [223, 491] on input "checkbox" at bounding box center [235, 501] width 30 height 33
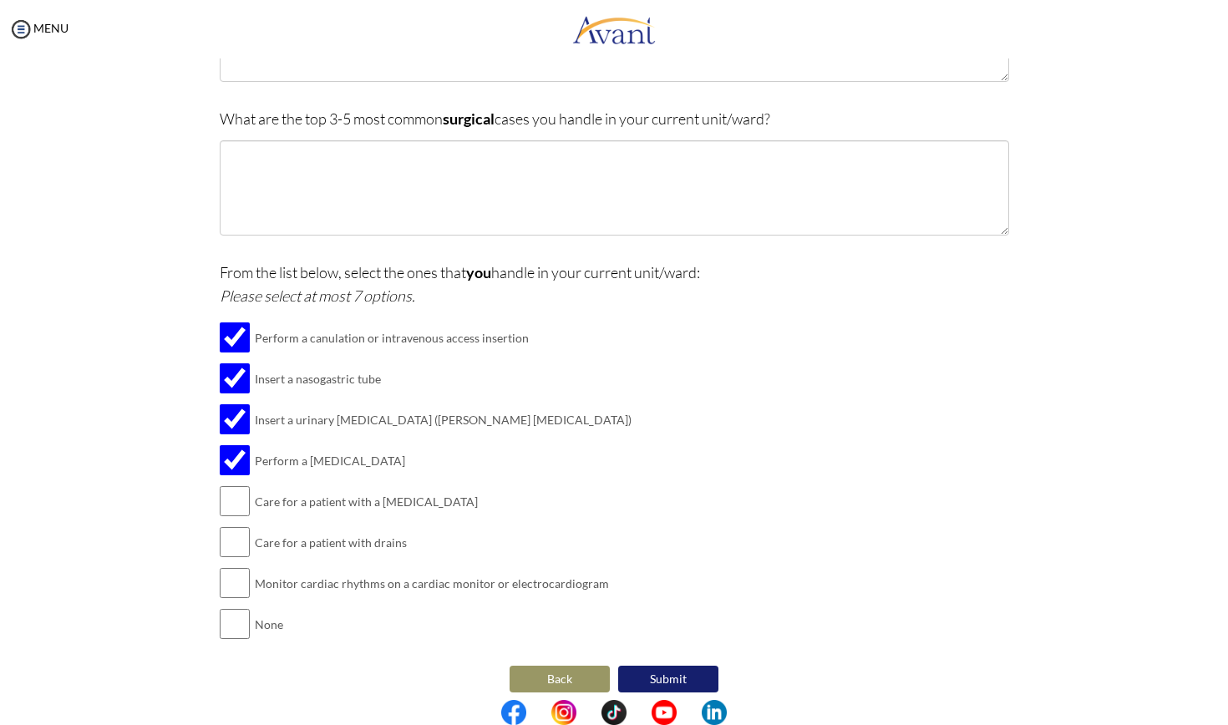
checkbox input "true"
click at [224, 528] on input "checkbox" at bounding box center [235, 541] width 30 height 33
checkbox input "true"
click at [225, 576] on input "checkbox" at bounding box center [235, 582] width 30 height 33
checkbox input "true"
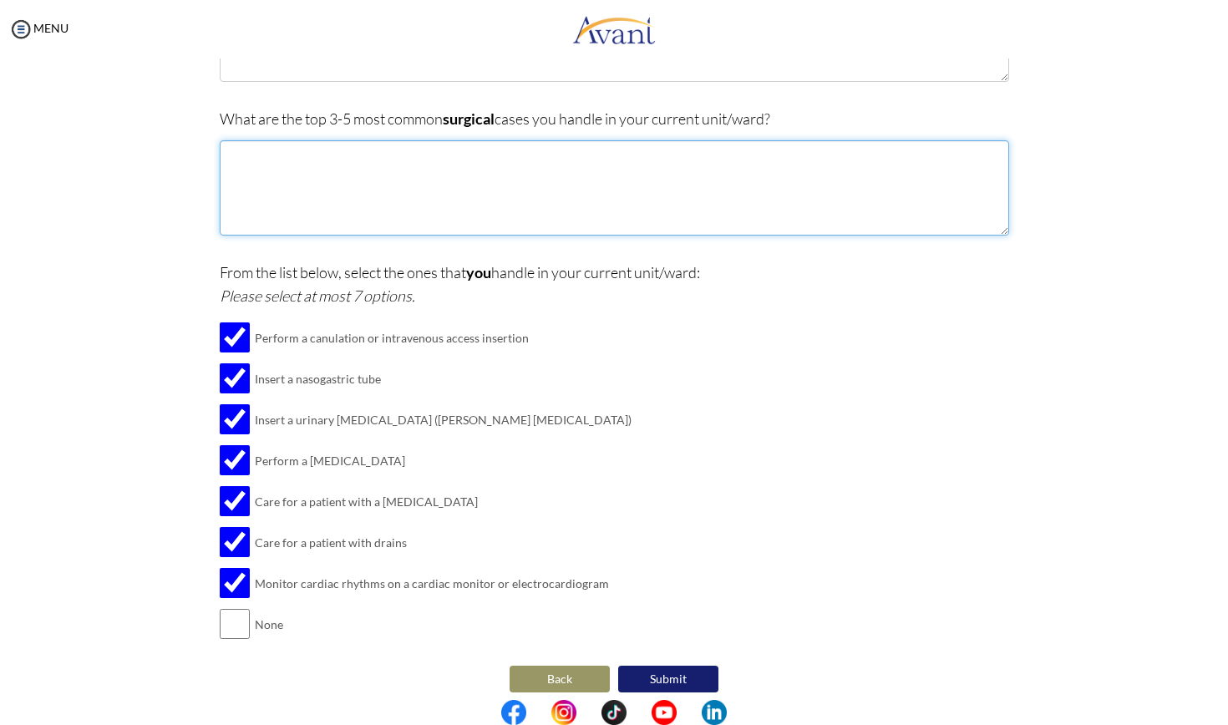
click at [513, 187] on textarea at bounding box center [614, 187] width 789 height 95
type textarea "appendectomy pancreatitis cholelithiasis"
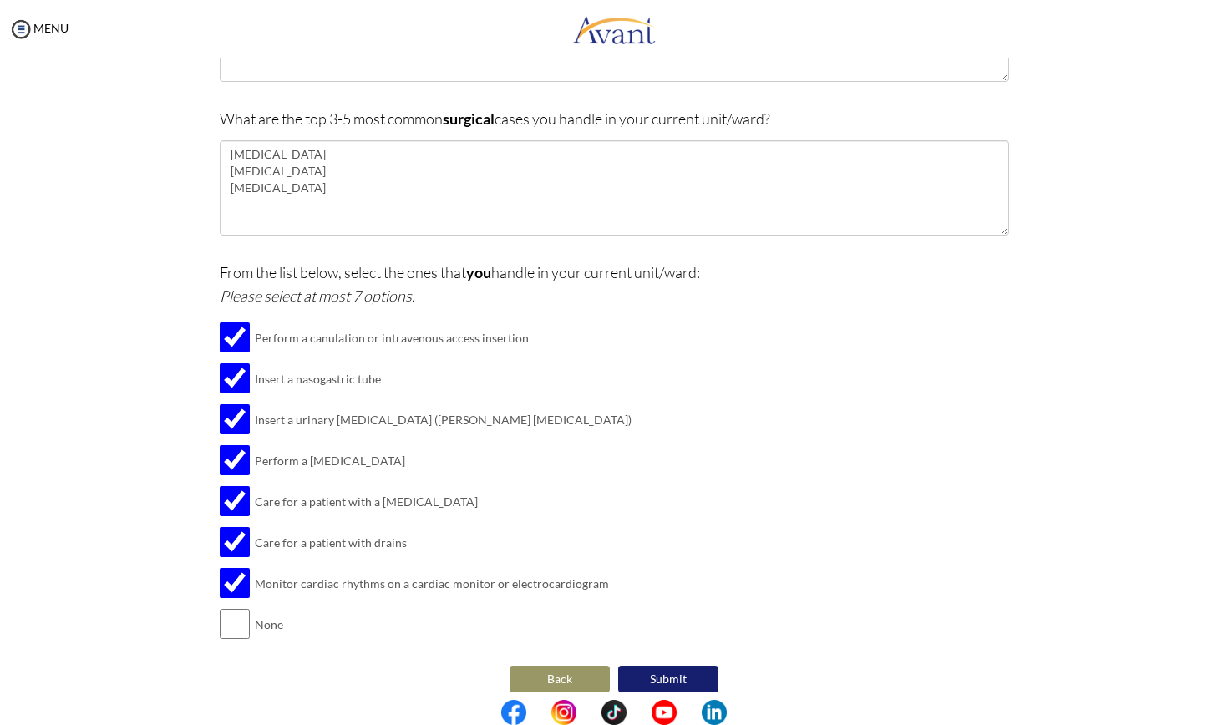
click at [740, 406] on div "From the list below, select the ones that you handle in your current unit/ward:…" at bounding box center [614, 461] width 789 height 401
click at [672, 617] on button "Submit" at bounding box center [668, 679] width 100 height 27
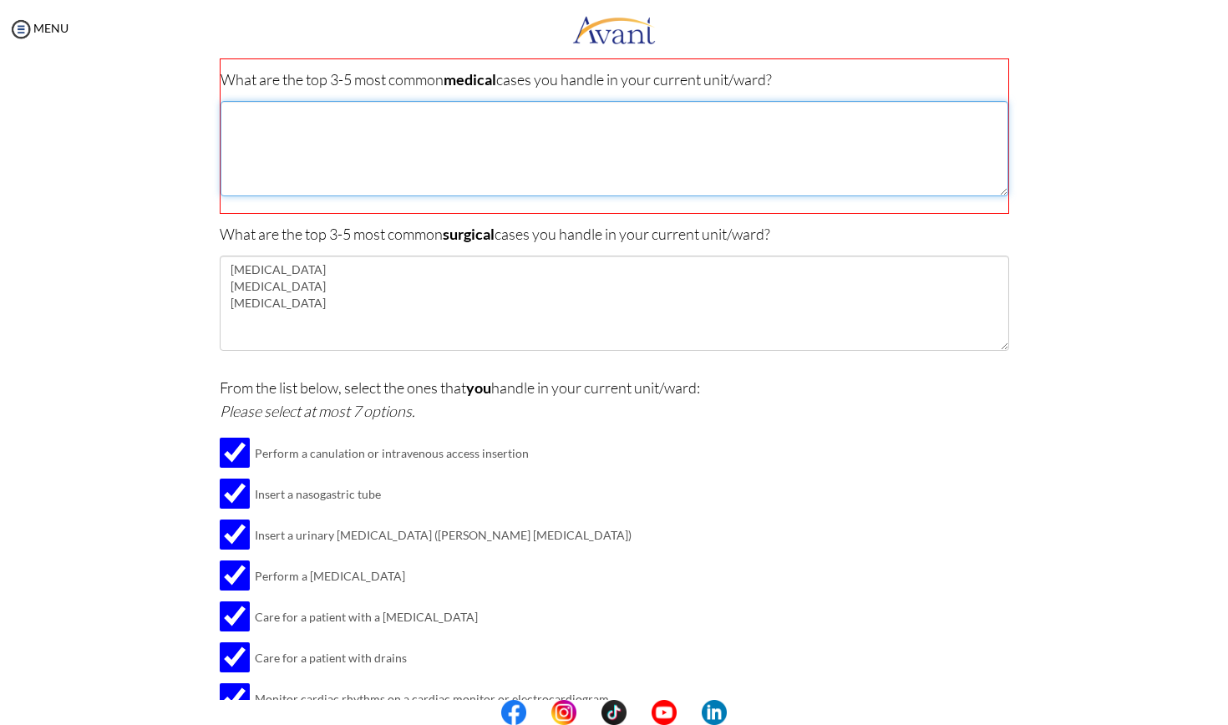
click at [458, 144] on textarea at bounding box center [615, 148] width 788 height 95
type textarea "diabetes asthma diarrhea"
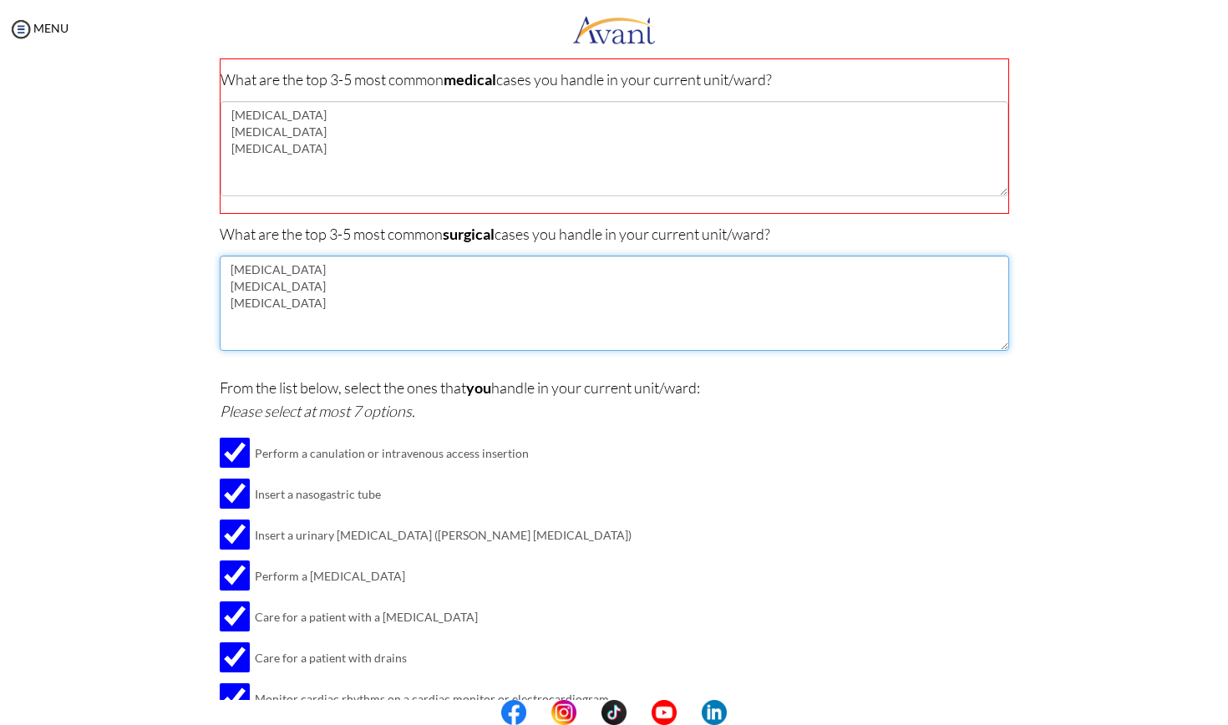
click at [297, 288] on textarea "appendectomy pancreatitis cholelithiasis" at bounding box center [614, 303] width 789 height 95
type textarea "appendectomy cholelithiasis"
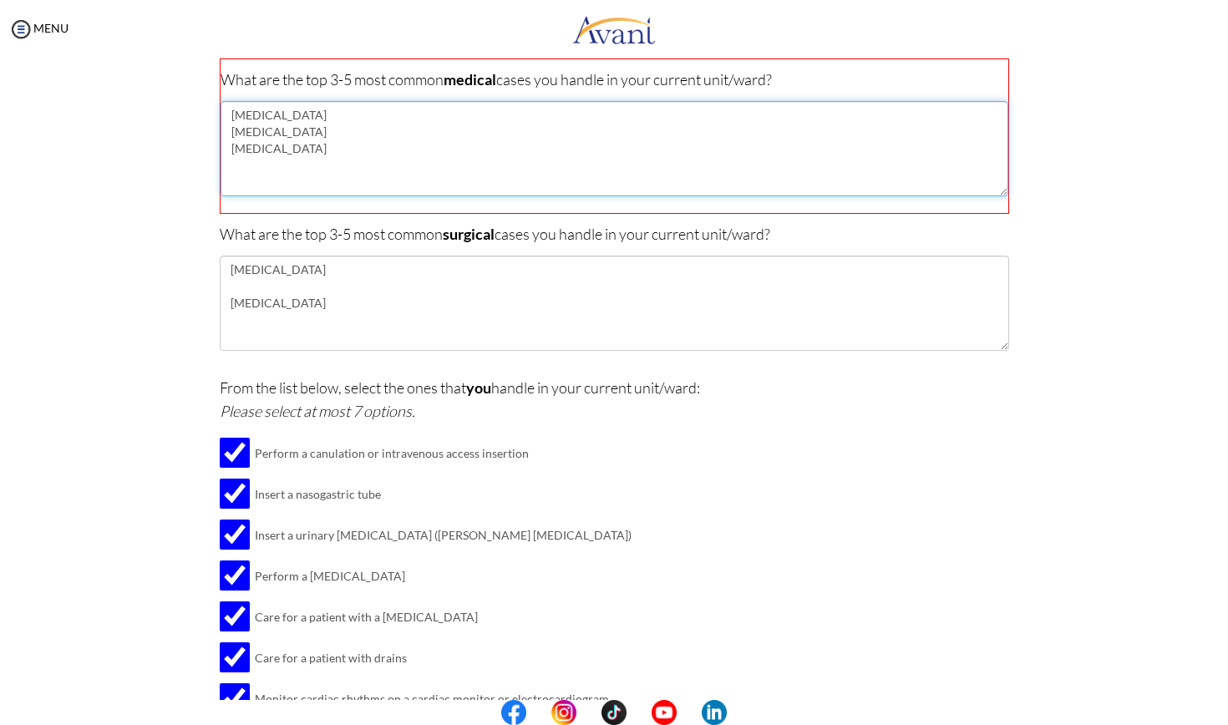
click at [278, 150] on textarea "diabetes asthma diarrhea" at bounding box center [615, 148] width 788 height 95
type textarea "diabetes asthma diarrhea appendicitis"
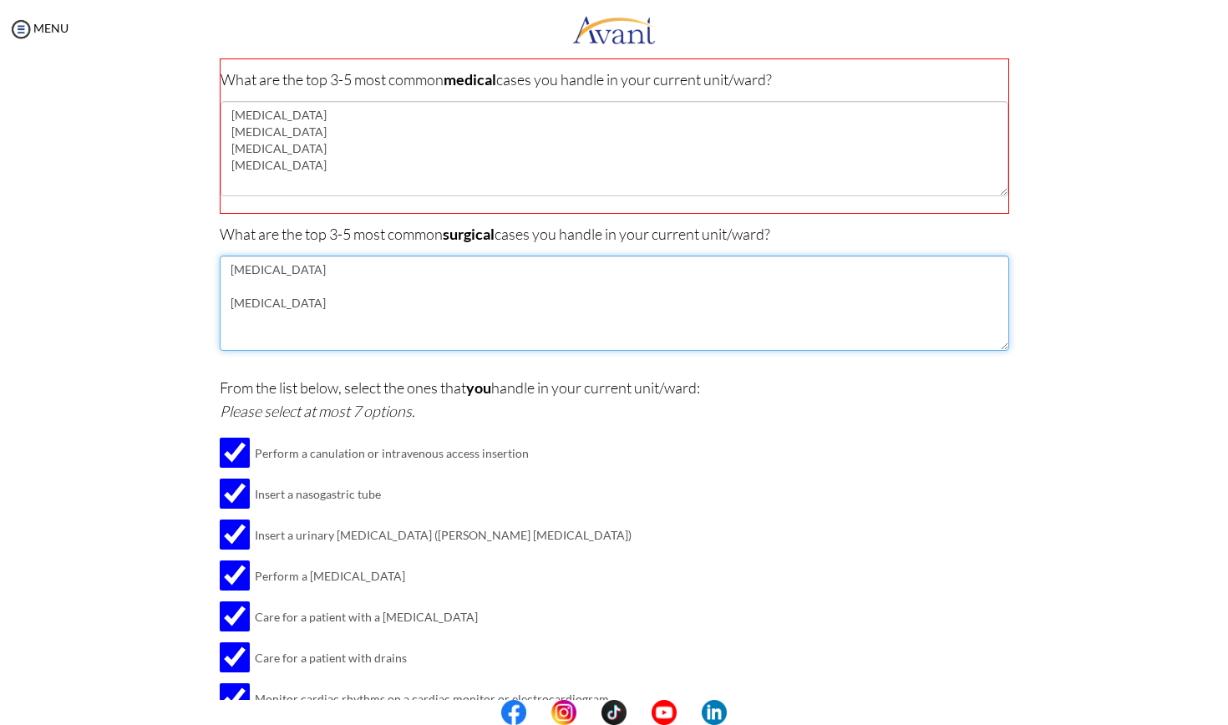
click at [305, 305] on textarea "appendectomy cholelithiasis" at bounding box center [614, 303] width 789 height 95
type textarea "appendectomy"
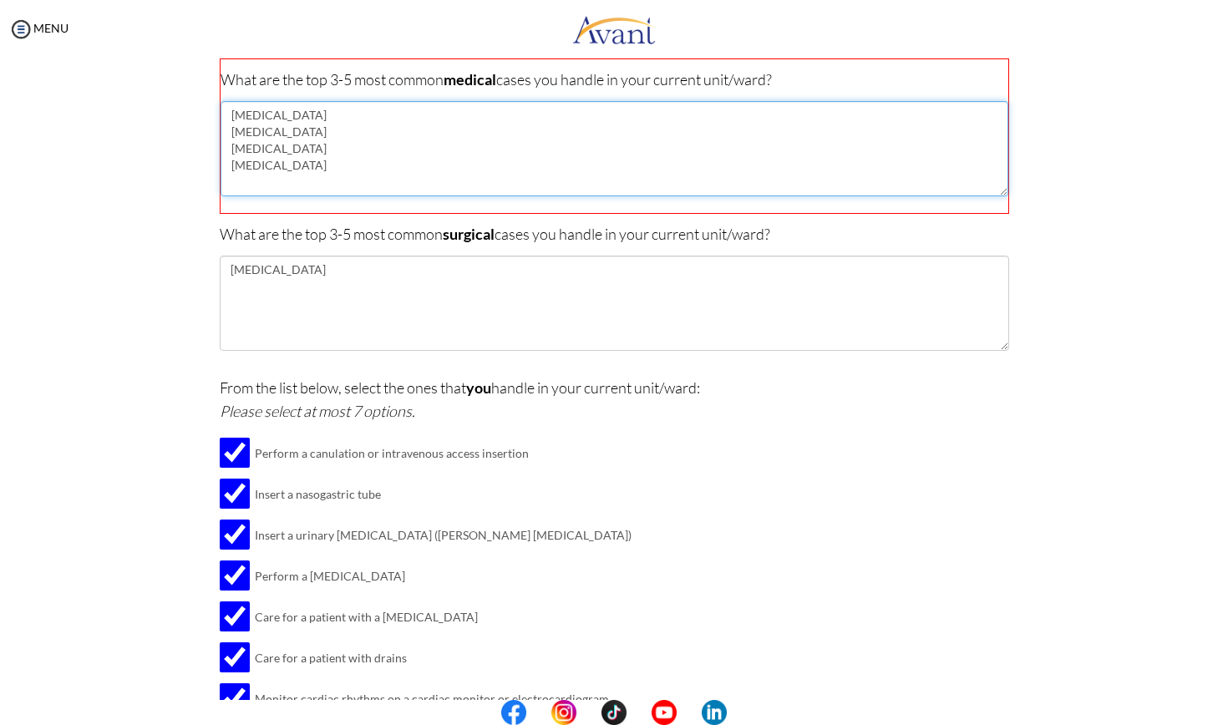
click at [303, 166] on textarea "diabetes asthma diarrhea appendicitis" at bounding box center [615, 148] width 788 height 95
type textarea "diabetes asthma diarrhea appendicitis cholelithiasis"
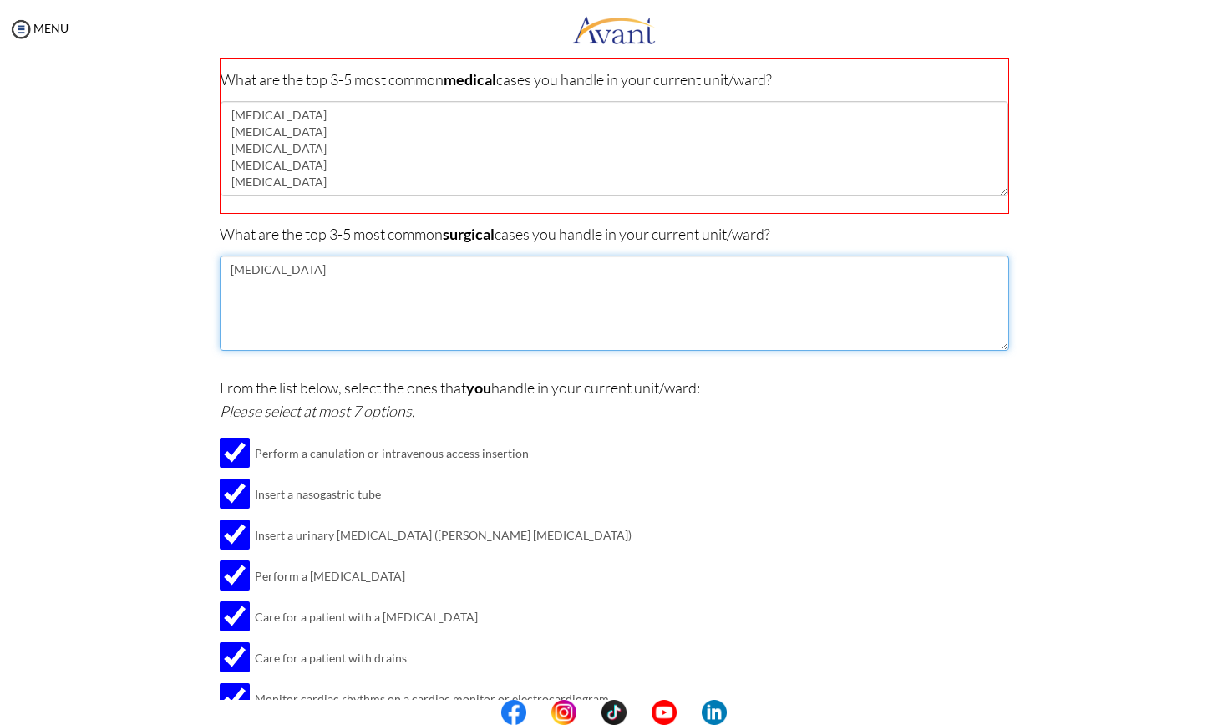
click at [240, 294] on textarea "appendectomy" at bounding box center [614, 303] width 789 height 95
click at [415, 295] on textarea "appendectomy laparoscopic cholecystectomy" at bounding box center [614, 303] width 789 height 95
type textarea "appendectomy laparoscopic cholecystectomy"
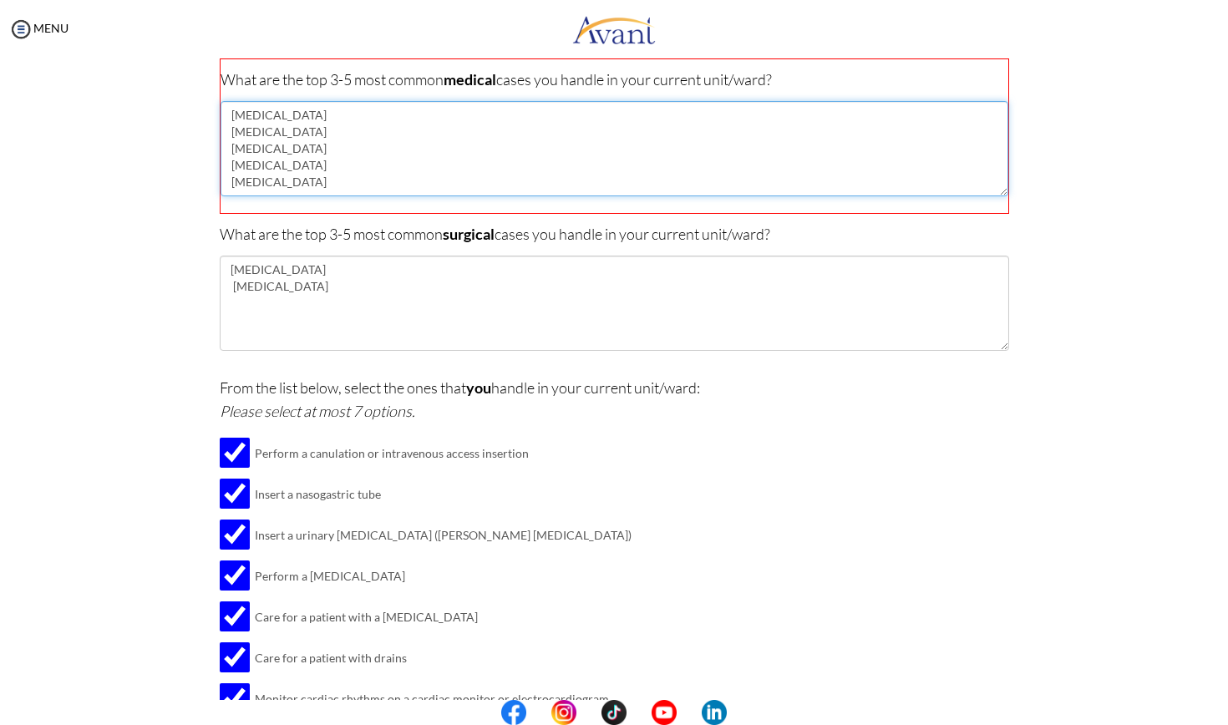
click at [314, 183] on textarea "diabetes asthma diarrhea appendicitis cholelithiasis" at bounding box center [615, 148] width 788 height 95
click at [281, 141] on textarea "diabetes asthma diarrhea appendicitis cholelithiasis pancreatitis" at bounding box center [615, 148] width 788 height 95
type textarea "diabetes asthma appendicitis cholelithiasis pancreatitis"
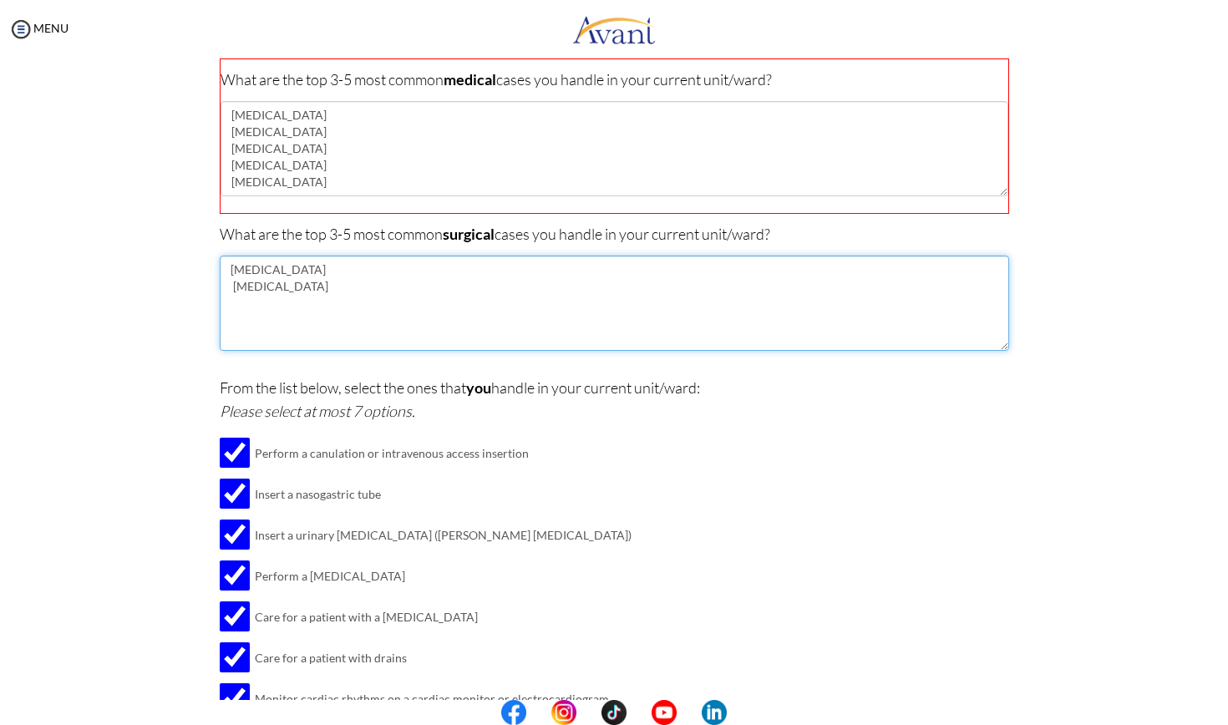
click at [396, 280] on textarea "appendectomy laparoscopic cholecystectomy" at bounding box center [614, 303] width 789 height 95
type textarea "appendectomy laparoscopic cholecystectomy hernia repair"
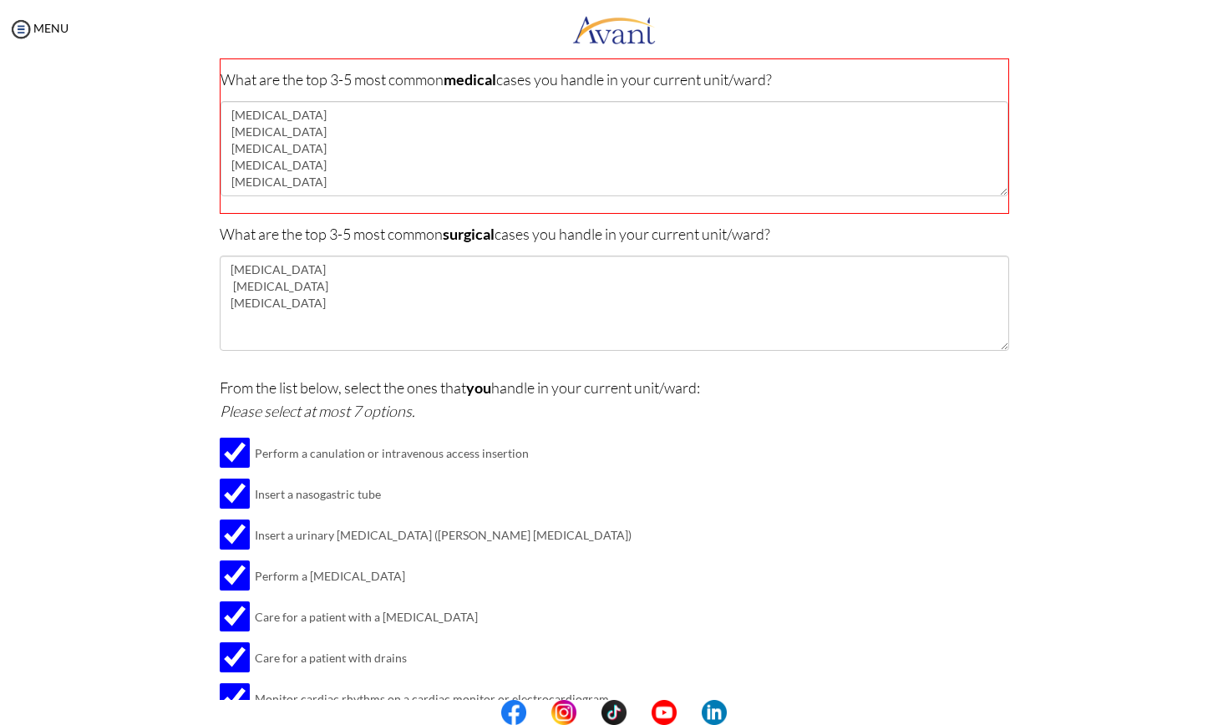
click at [711, 530] on div "From the list below, select the ones that you handle in your current unit/ward:…" at bounding box center [614, 576] width 789 height 401
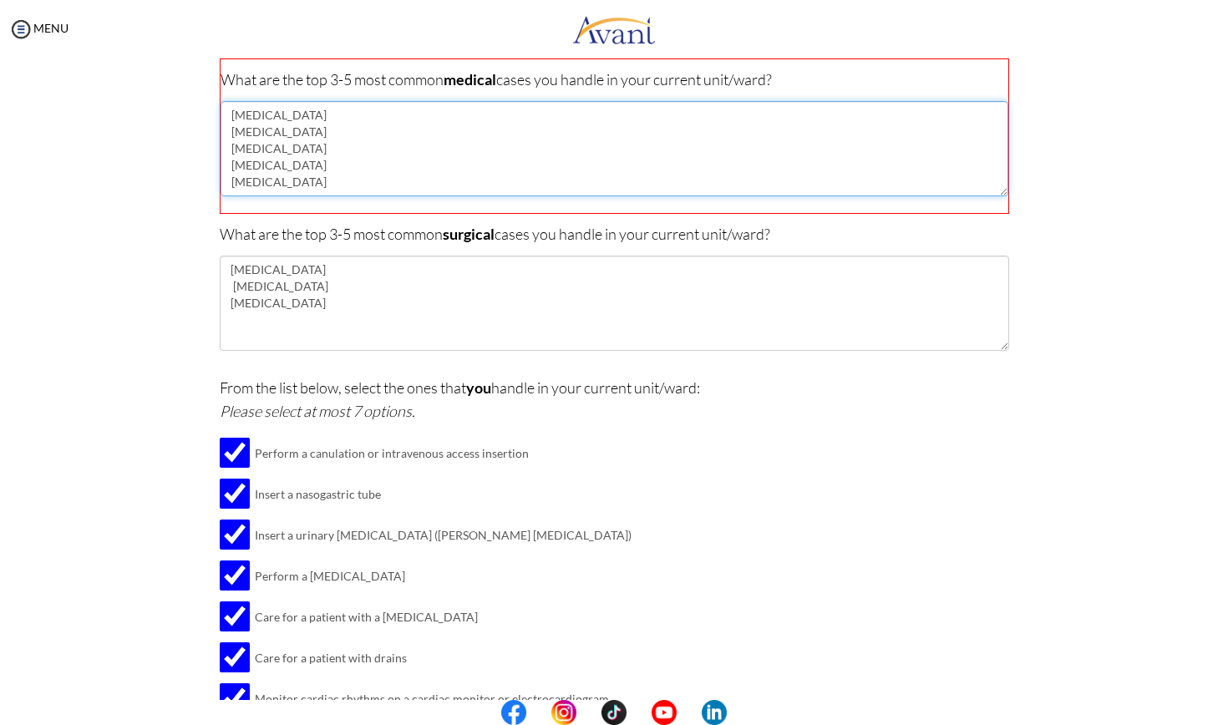
click at [405, 145] on textarea "diabetes asthma appendicitis cholelithiasis pancreatitis" at bounding box center [615, 148] width 788 height 95
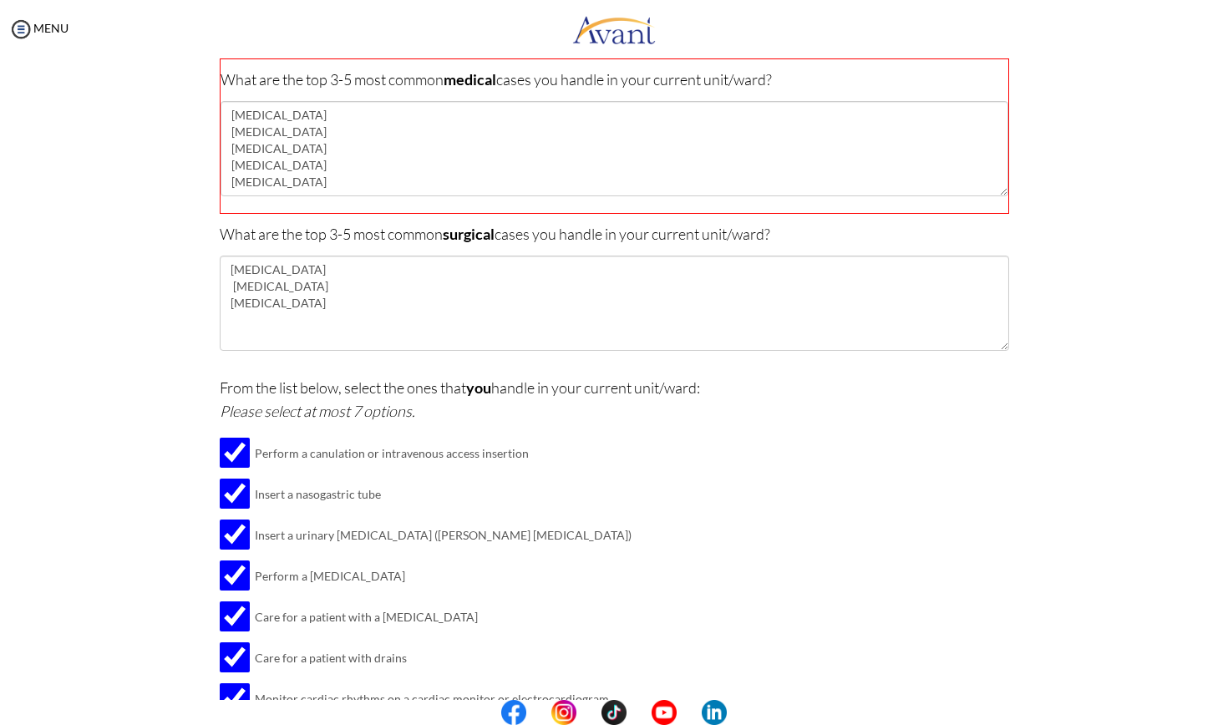
click at [859, 491] on div "From the list below, select the ones that you handle in your current unit/ward:…" at bounding box center [614, 576] width 789 height 401
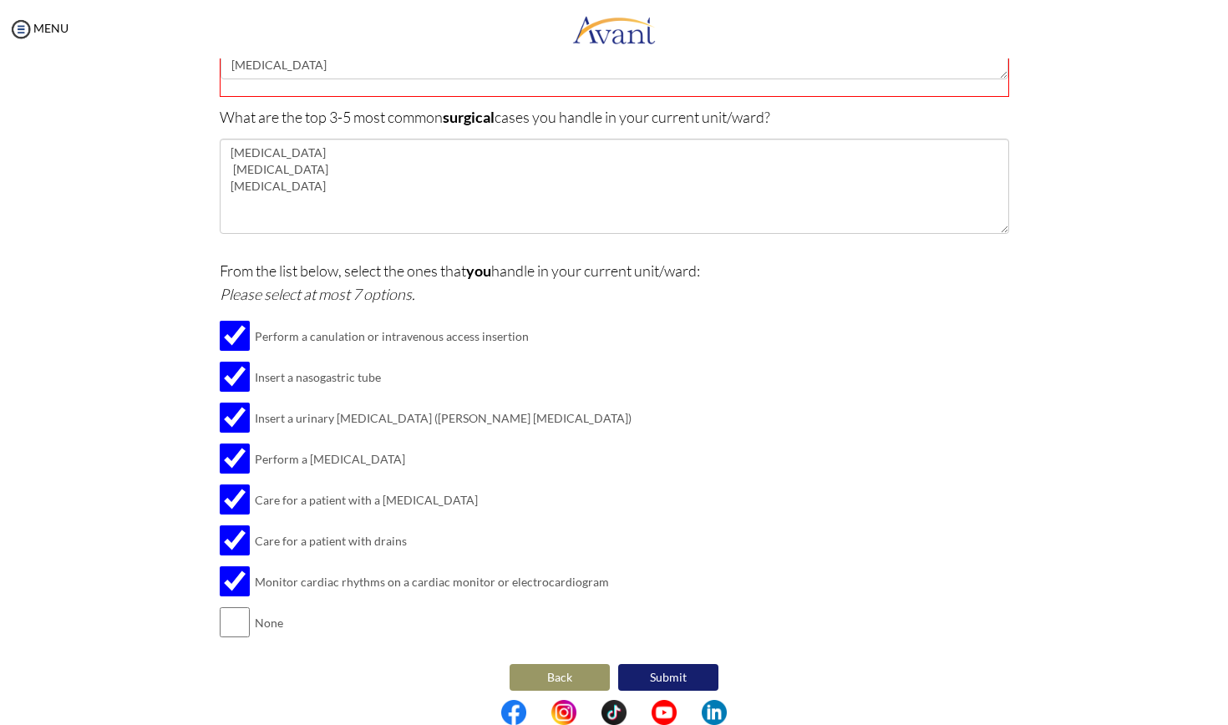
scroll to position [265, 0]
click at [664, 617] on button "Submit" at bounding box center [668, 679] width 100 height 27
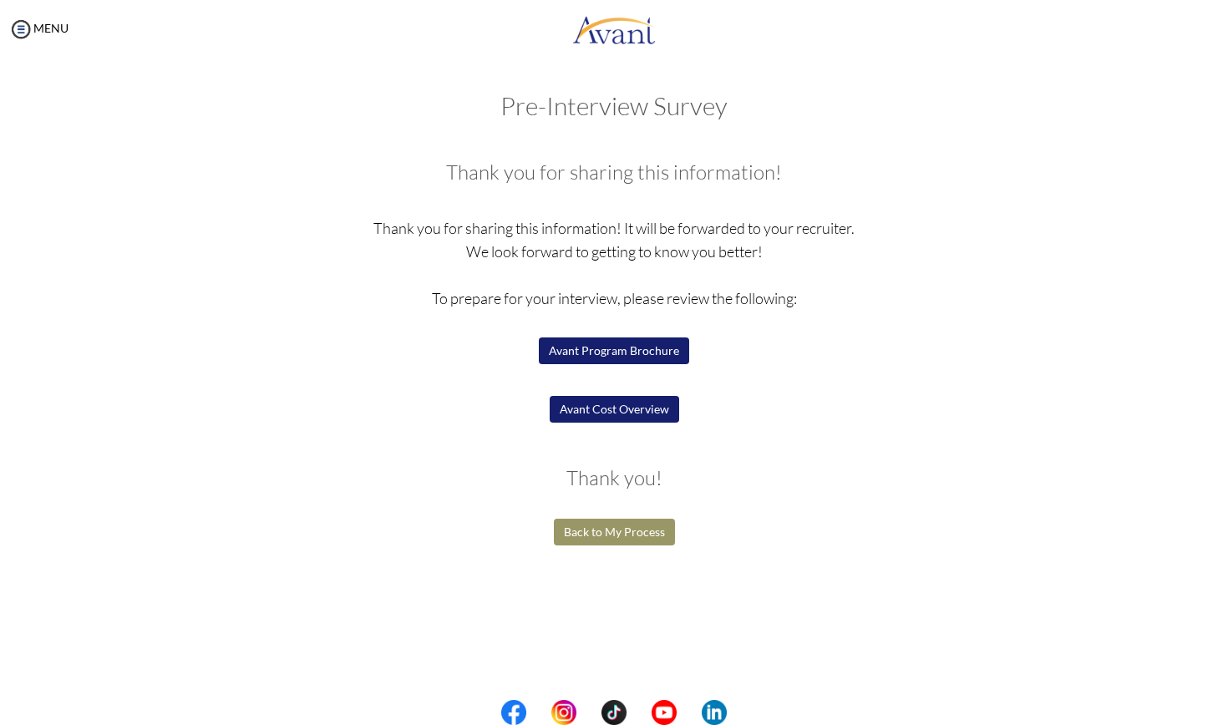
click at [610, 410] on button "Avant Cost Overview" at bounding box center [614, 409] width 129 height 27
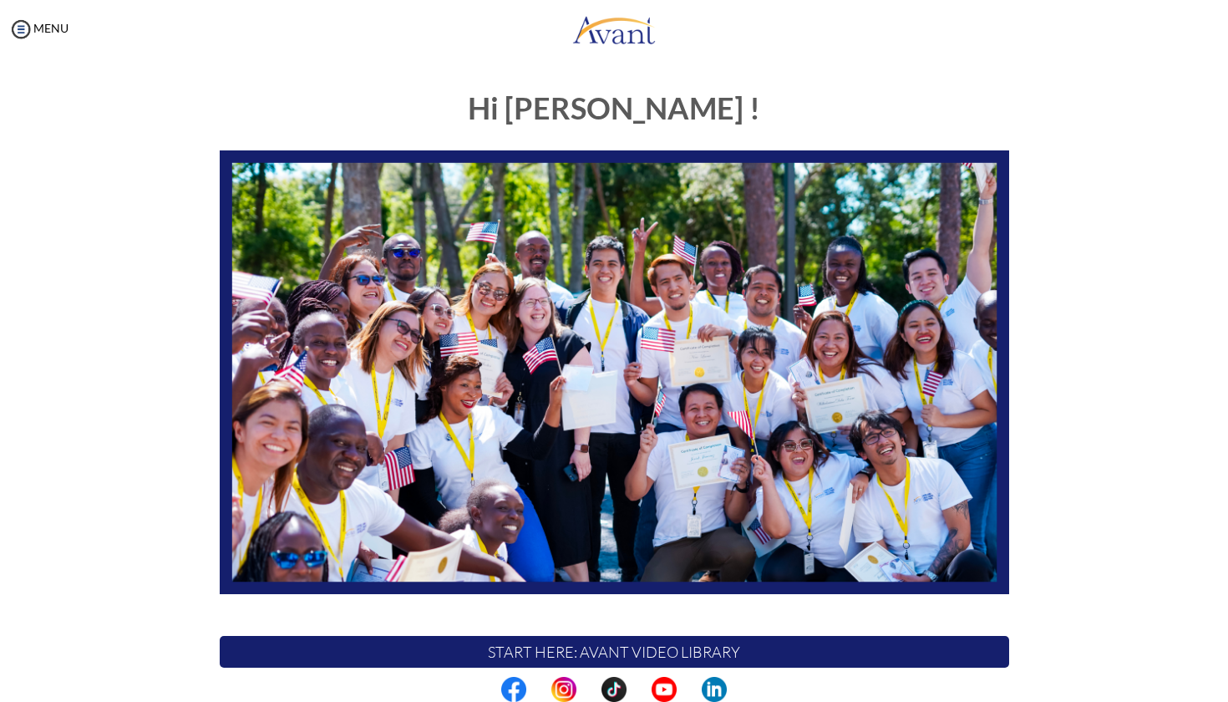
click at [755, 76] on div "Hi [PERSON_NAME] ! START HERE: Avant Video Library My Process My Resources Abou…" at bounding box center [614, 480] width 815 height 811
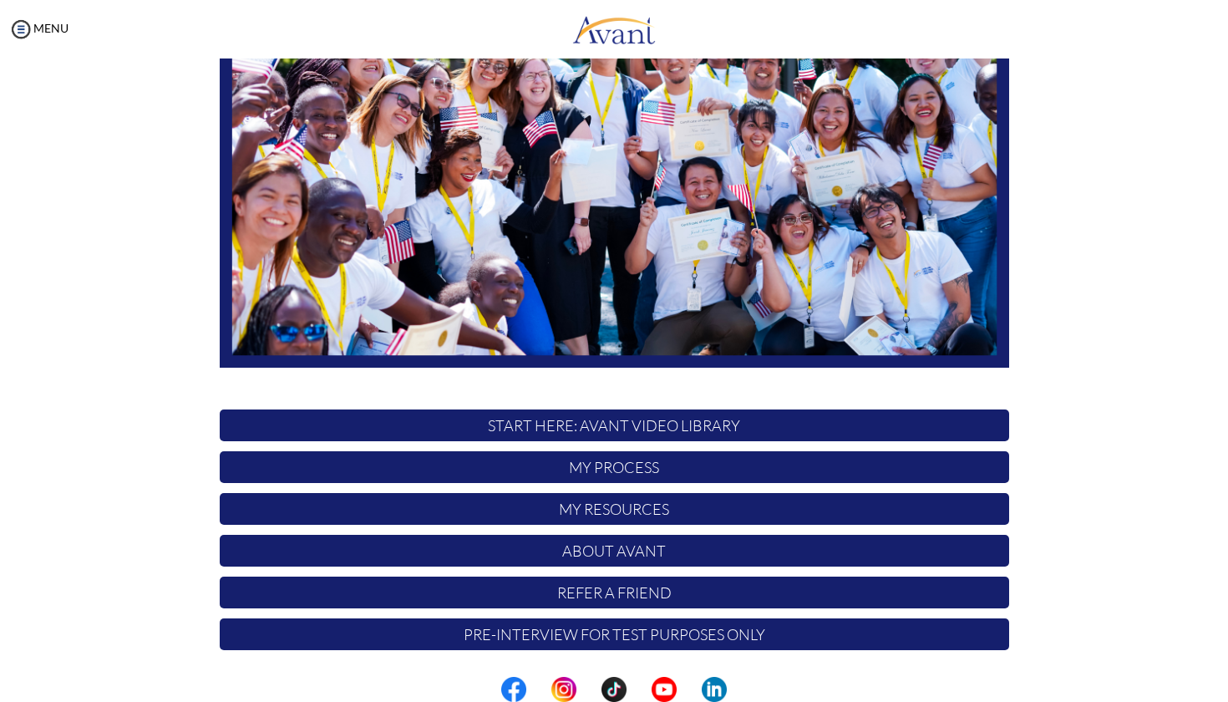
scroll to position [226, 0]
click at [700, 470] on p "My Process" at bounding box center [614, 467] width 789 height 32
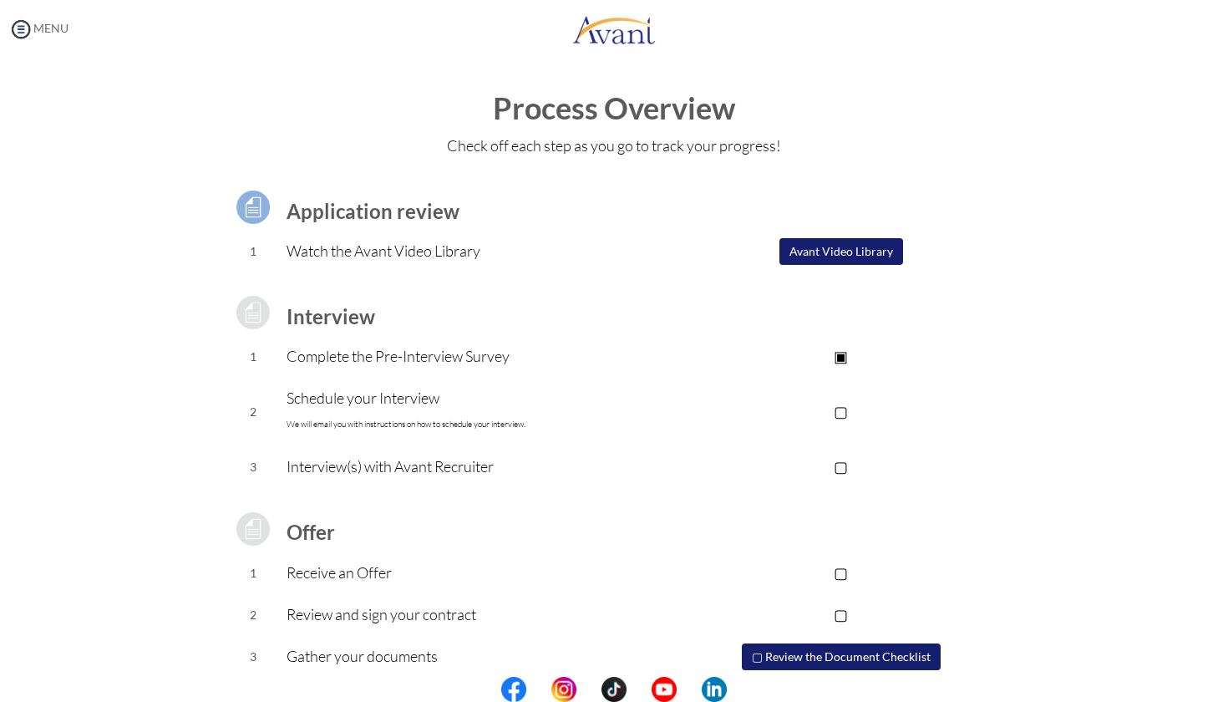
click at [23, 23] on img at bounding box center [20, 29] width 25 height 25
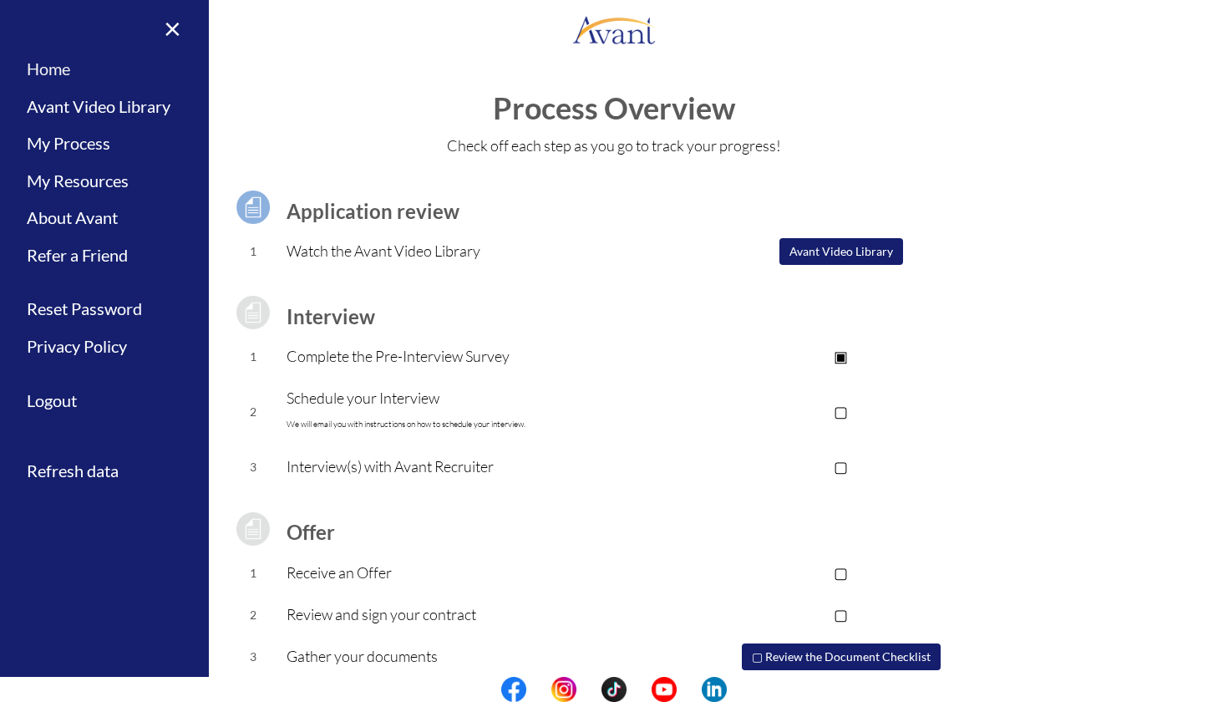
click at [48, 76] on link "Home" at bounding box center [104, 69] width 209 height 38
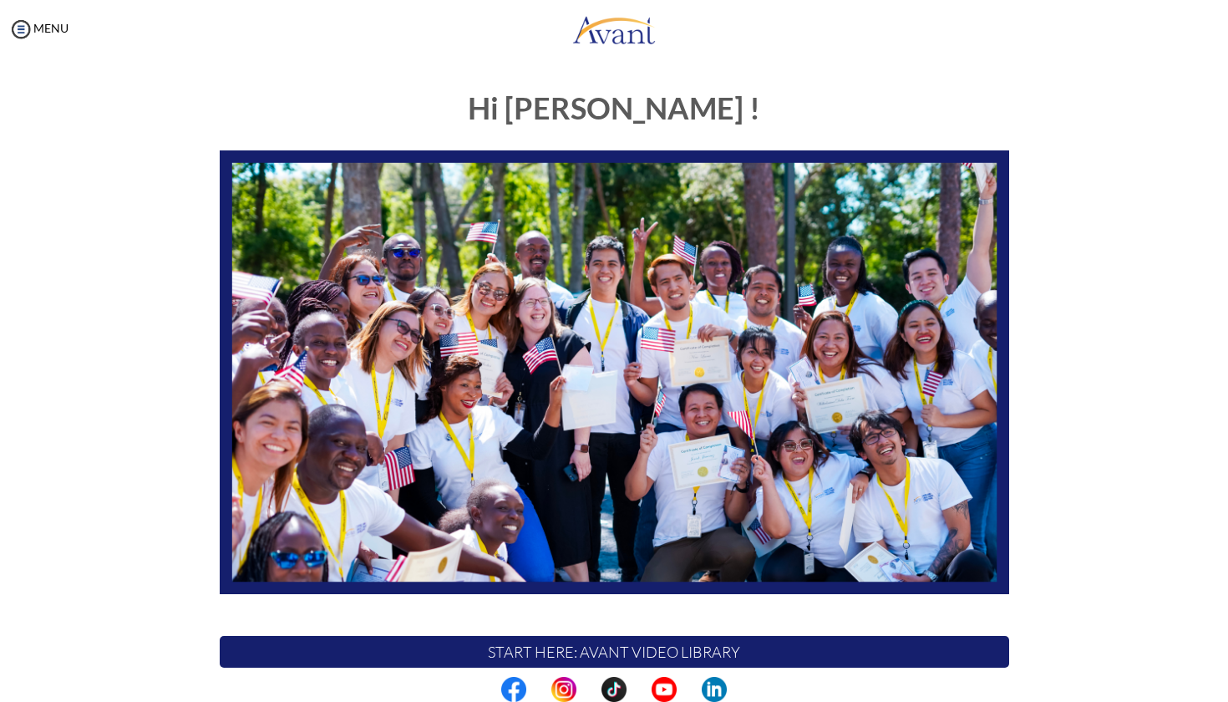
click at [186, 83] on div "Hi [PERSON_NAME] ! START HERE: Avant Video Library My Process My Resources Abou…" at bounding box center [613, 480] width 977 height 811
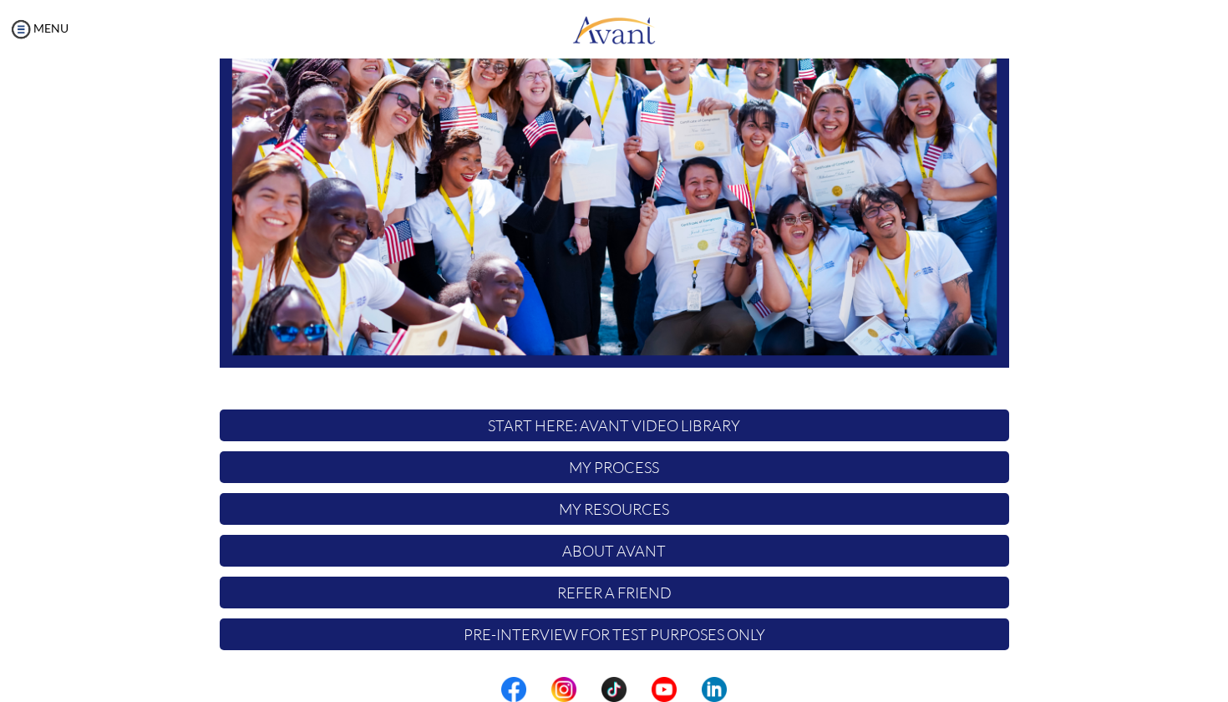
click at [526, 425] on p "START HERE: Avant Video Library" at bounding box center [614, 425] width 789 height 32
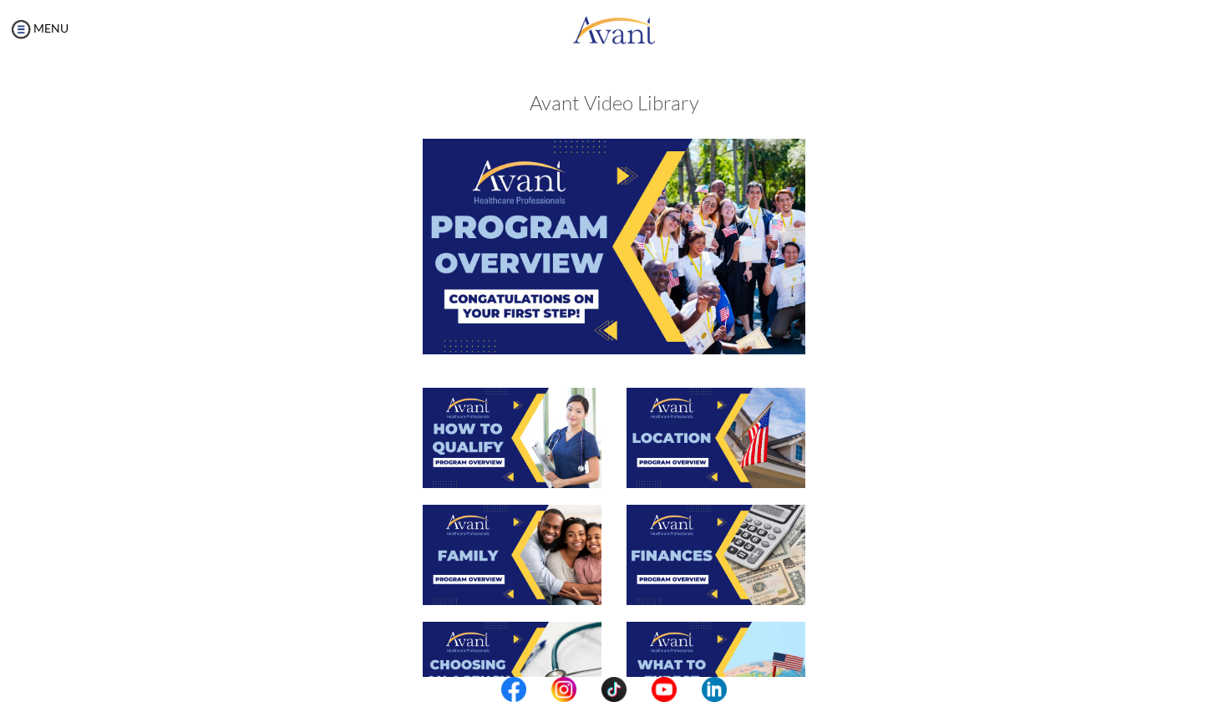
click at [1012, 222] on div at bounding box center [614, 263] width 815 height 248
